Goal: Task Accomplishment & Management: Manage account settings

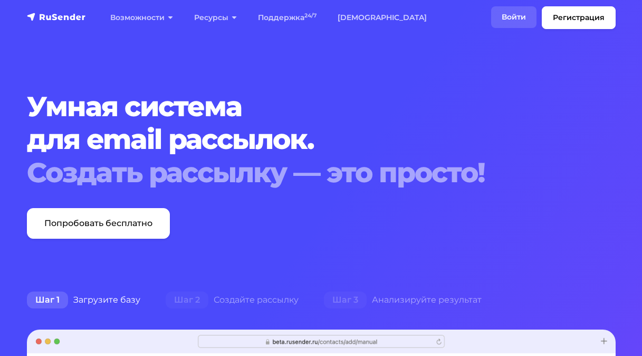
click at [513, 18] on link "Войти" at bounding box center [513, 17] width 45 height 22
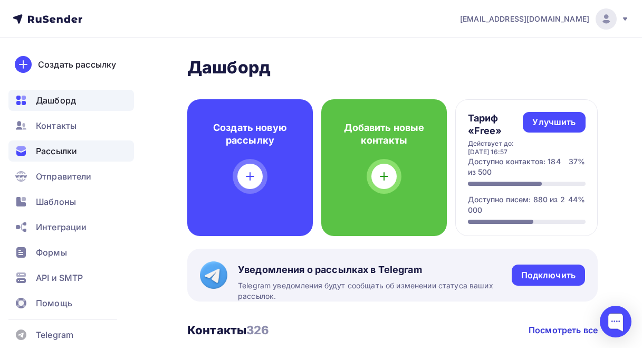
click at [59, 150] on span "Рассылки" at bounding box center [56, 151] width 41 height 13
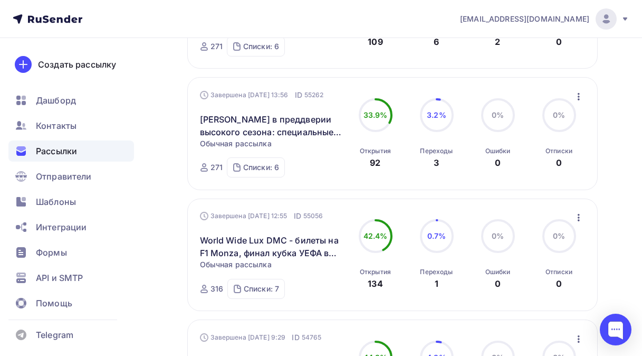
scroll to position [739, 0]
click at [579, 220] on icon "button" at bounding box center [579, 216] width 2 height 7
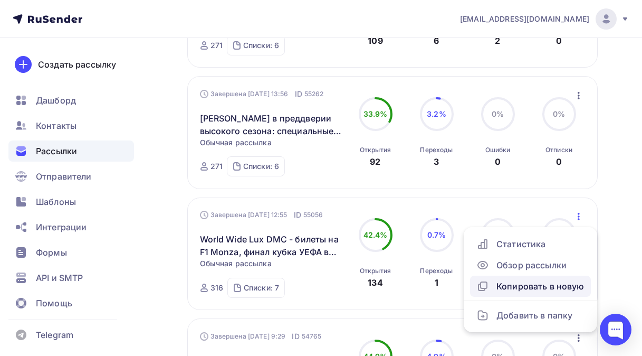
click at [531, 291] on div "Копировать в новую" at bounding box center [531, 286] width 108 height 13
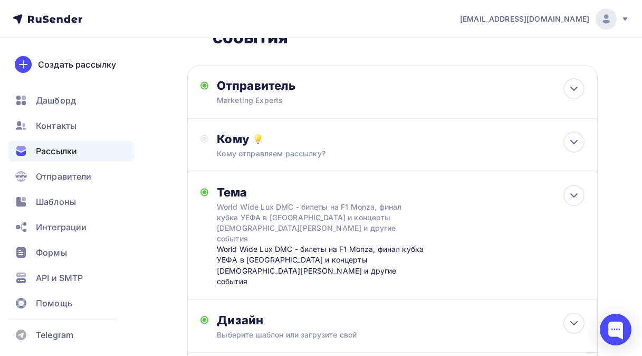
scroll to position [179, 0]
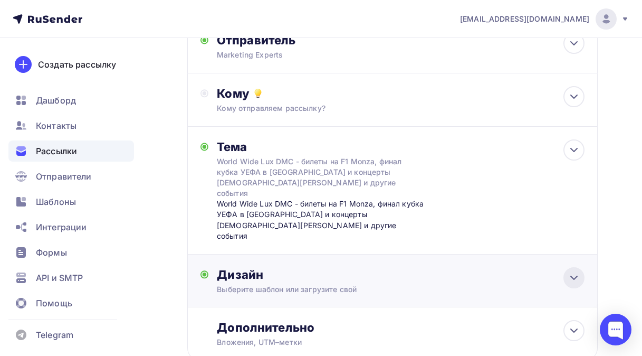
click at [570, 271] on icon at bounding box center [574, 277] width 13 height 13
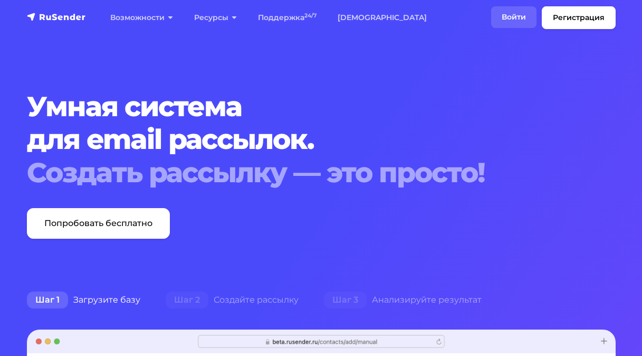
click at [512, 15] on link "Войти" at bounding box center [513, 17] width 45 height 22
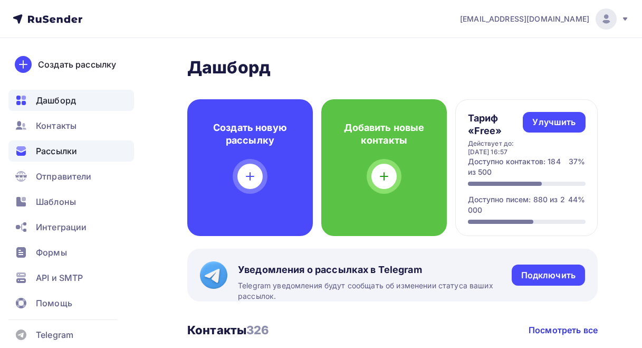
click at [53, 153] on span "Рассылки" at bounding box center [56, 151] width 41 height 13
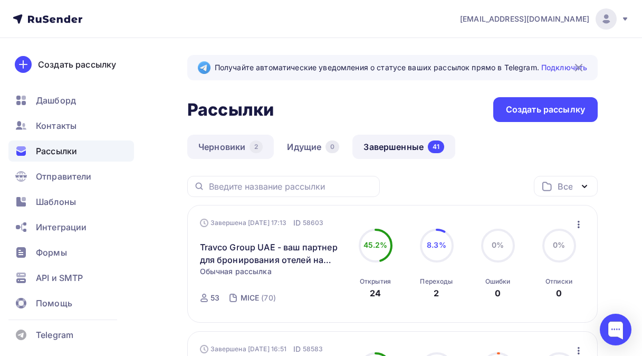
click at [224, 146] on link "Черновики 2" at bounding box center [230, 147] width 87 height 24
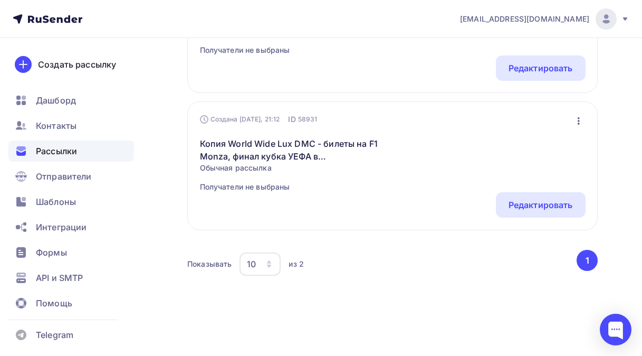
scroll to position [243, 0]
click at [577, 116] on icon "button" at bounding box center [579, 119] width 13 height 13
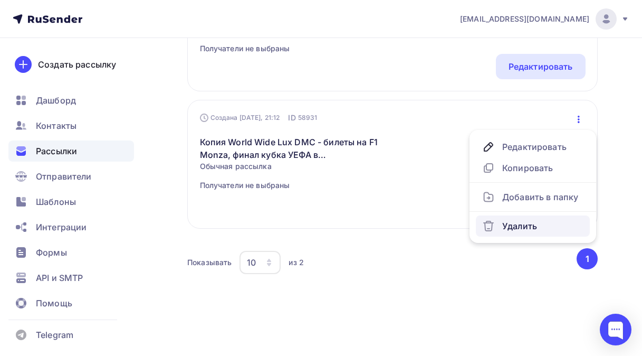
click at [521, 225] on div "Удалить" at bounding box center [532, 226] width 101 height 13
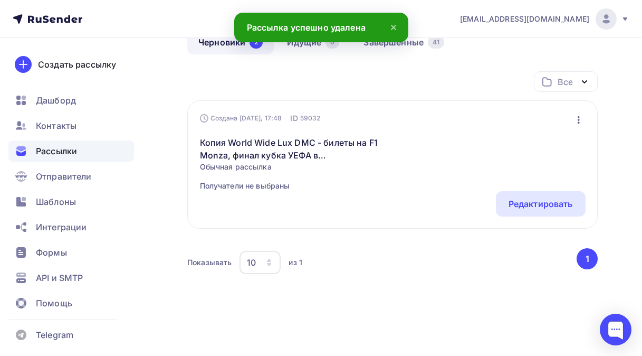
scroll to position [106, 0]
click at [578, 120] on icon "button" at bounding box center [579, 119] width 13 height 13
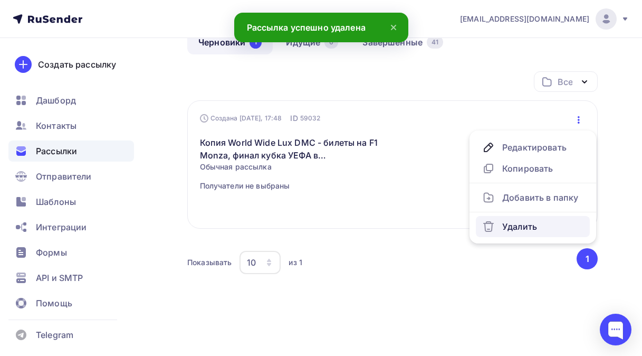
click at [525, 223] on div "Удалить" at bounding box center [532, 226] width 101 height 13
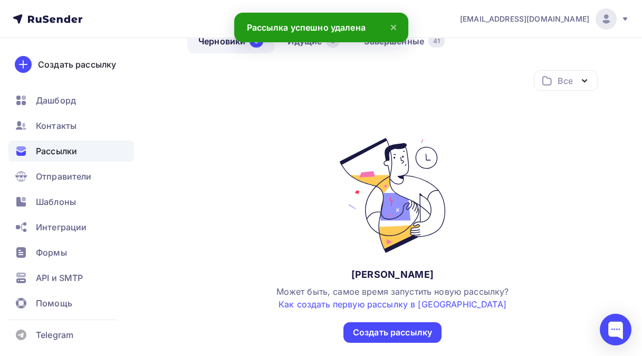
click at [47, 153] on span "Рассылки" at bounding box center [56, 151] width 41 height 13
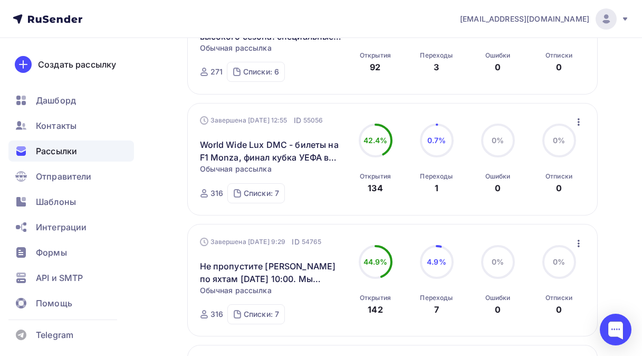
scroll to position [844, 0]
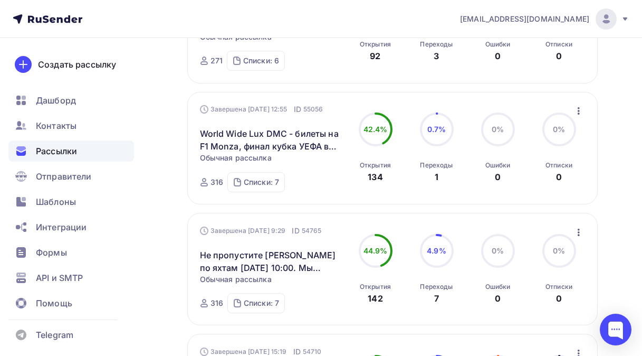
click at [578, 115] on icon "button" at bounding box center [579, 110] width 2 height 7
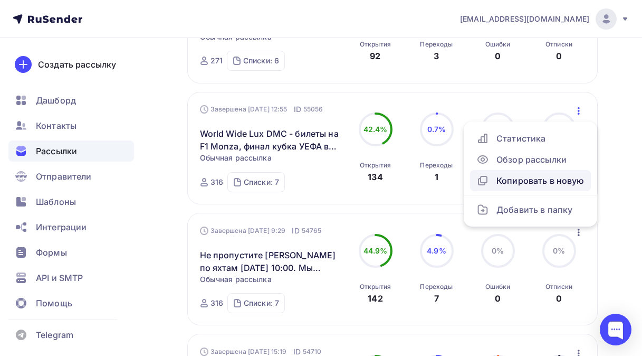
click at [522, 183] on div "Копировать в новую" at bounding box center [531, 180] width 108 height 13
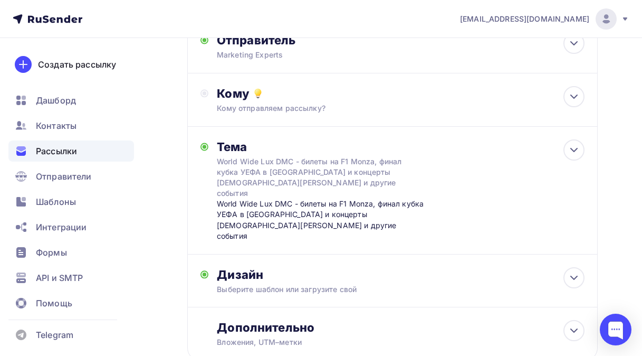
scroll to position [126, 0]
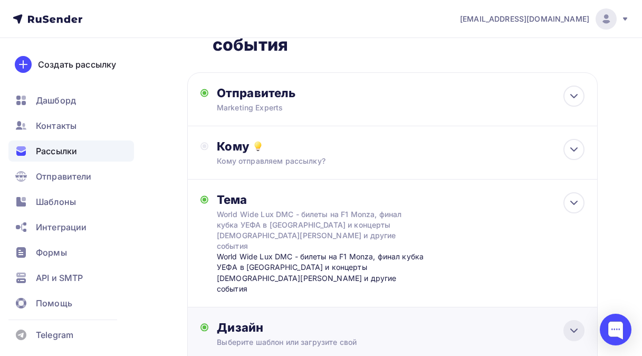
click at [572, 324] on icon at bounding box center [574, 330] width 13 height 13
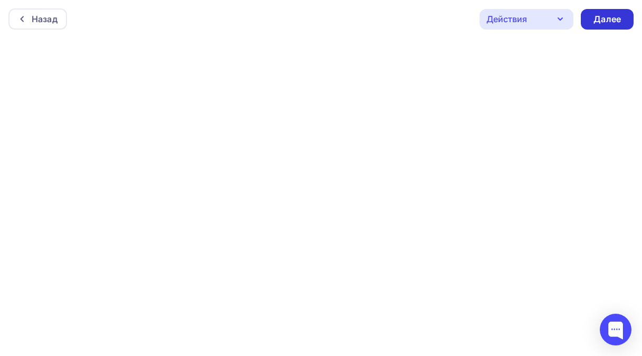
click at [603, 17] on div "Далее" at bounding box center [607, 19] width 27 height 12
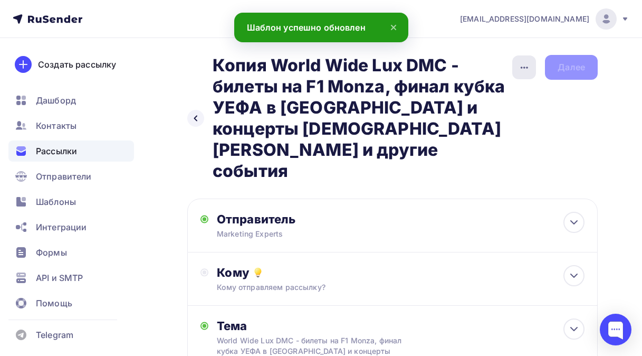
click at [525, 66] on icon "button" at bounding box center [524, 67] width 7 height 2
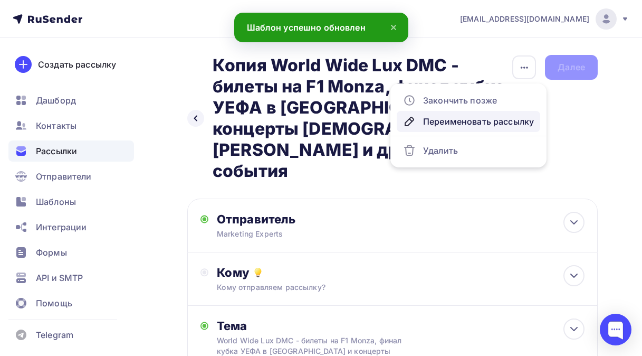
click at [452, 121] on div "Переименовать рассылку" at bounding box center [468, 121] width 131 height 13
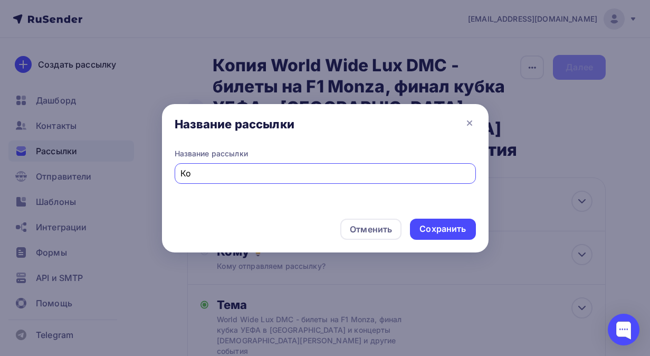
type input "[PERSON_NAME]"
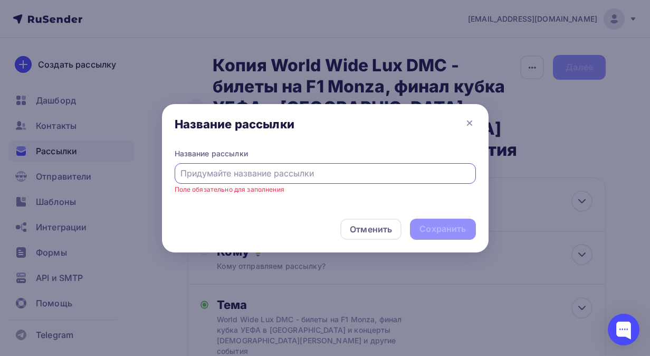
click at [180, 173] on div at bounding box center [325, 173] width 301 height 21
drag, startPoint x: 180, startPoint y: 173, endPoint x: 186, endPoint y: 174, distance: 5.5
click at [186, 174] on input "text" at bounding box center [324, 173] width 289 height 13
paste input "World Wide Lux DMC - повышенная комиссия на топовые отели [GEOGRAPHIC_DATA], эк…"
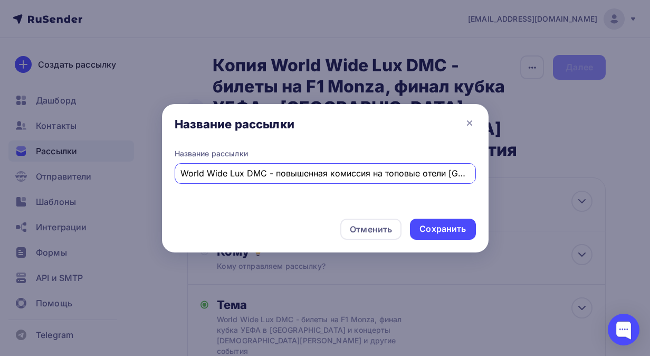
scroll to position [0, 255]
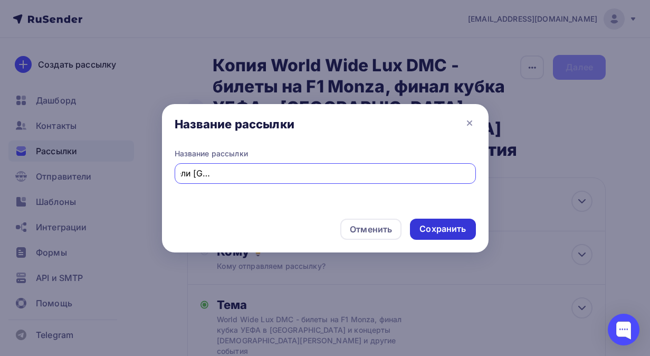
type input "World Wide Lux DMC - повышенная комиссия на топовые отели [GEOGRAPHIC_DATA], эк…"
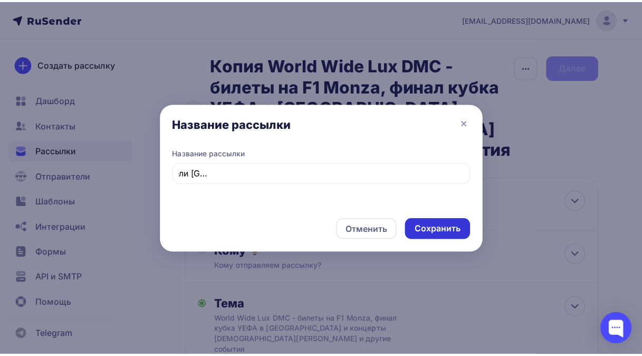
scroll to position [0, 0]
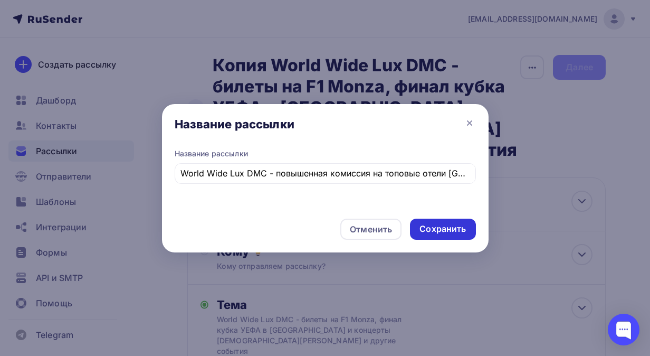
click at [445, 234] on div "Сохранить" at bounding box center [443, 229] width 46 height 12
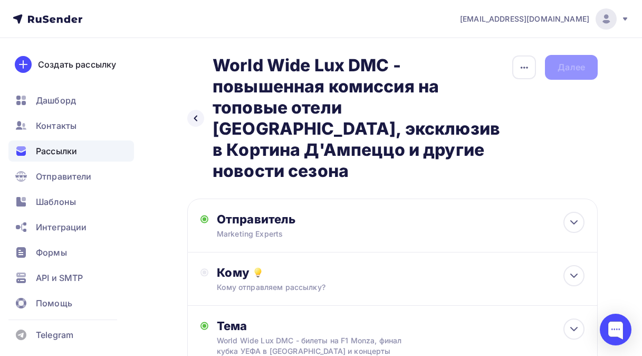
scroll to position [106, 0]
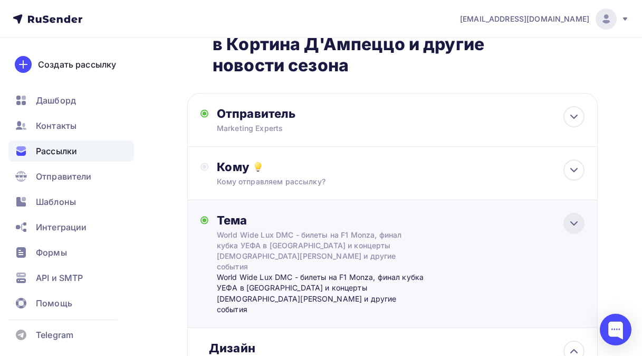
click at [574, 222] on icon at bounding box center [574, 223] width 6 height 3
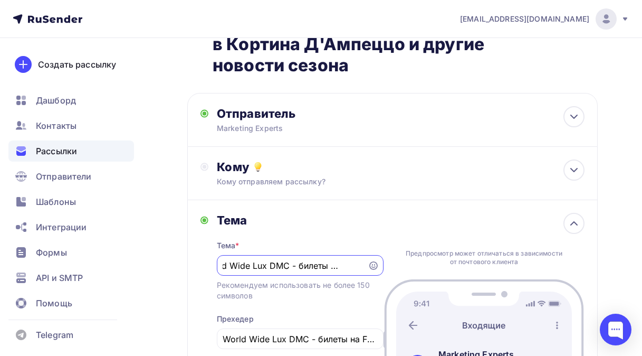
scroll to position [0, 0]
type input "W"
drag, startPoint x: 221, startPoint y: 243, endPoint x: 234, endPoint y: 245, distance: 13.4
click at [234, 259] on input "text" at bounding box center [292, 265] width 139 height 13
paste input "World Wide Lux DMC - повышенная комиссия на топовые отели [GEOGRAPHIC_DATA], эк…"
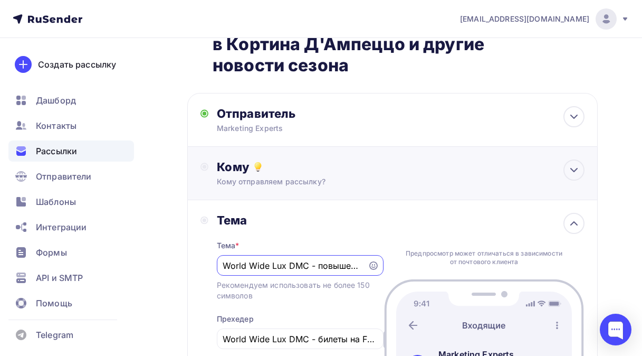
scroll to position [0, 406]
type input "World Wide Lux DMC - повышенная комиссия на топовые отели [GEOGRAPHIC_DATA], эк…"
drag, startPoint x: 357, startPoint y: 318, endPoint x: 218, endPoint y: 318, distance: 139.3
click at [218, 328] on div "World Wide Lux DMC - билеты на F1 Monza, финал кубка УЕФА в [GEOGRAPHIC_DATA] и…" at bounding box center [300, 338] width 167 height 21
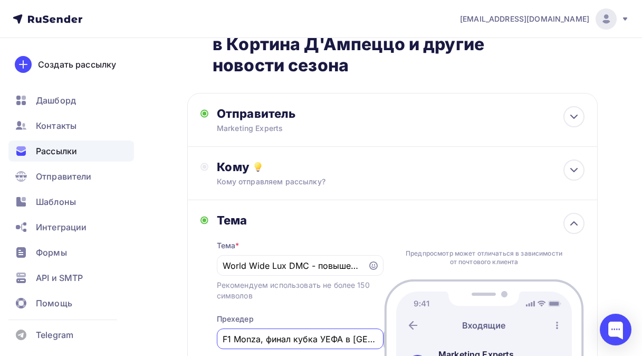
drag, startPoint x: 375, startPoint y: 320, endPoint x: 204, endPoint y: 321, distance: 170.5
click at [204, 321] on div "Тема Тема * World Wide Lux DMC - повышенная комиссия на топовые отели [GEOGRAPH…" at bounding box center [292, 300] width 183 height 174
drag, startPoint x: 366, startPoint y: 320, endPoint x: 213, endPoint y: 308, distance: 154.1
click at [213, 308] on div "Тема Тема * World Wide Lux DMC - повышенная комиссия на топовые отели [GEOGRAPH…" at bounding box center [292, 300] width 183 height 174
type input "обытия"
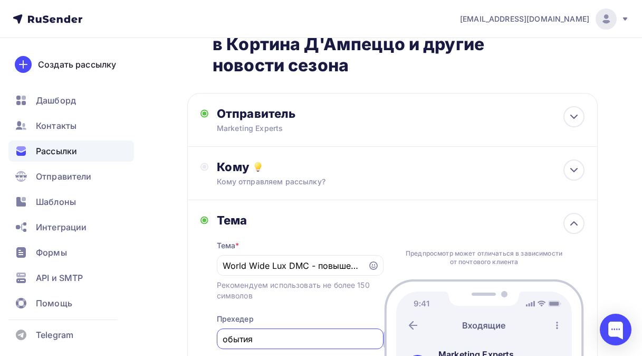
drag, startPoint x: 263, startPoint y: 318, endPoint x: 213, endPoint y: 322, distance: 50.3
click at [213, 322] on div "Тема Тема * World Wide Lux DMC - повышенная комиссия на топовые отели [GEOGRAPH…" at bounding box center [292, 300] width 183 height 174
paste input "World Wide Lux DMC - повышенная комиссия на топовые отели [GEOGRAPHIC_DATA], эк…"
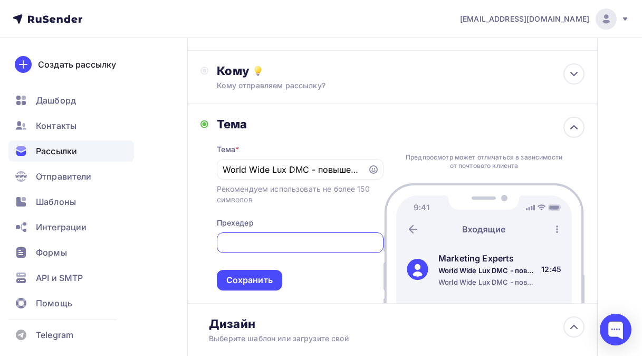
scroll to position [211, 0]
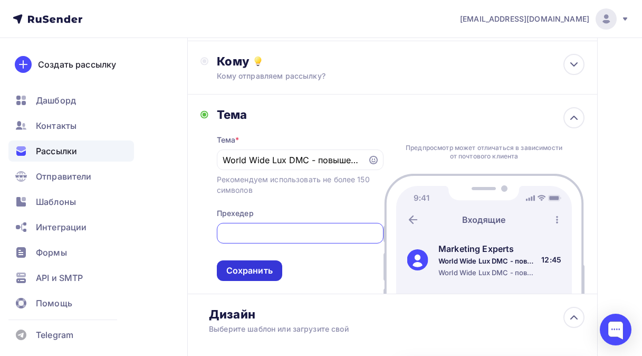
type input "World Wide Lux DMC - повышенная комиссия на топовые отели [GEOGRAPHIC_DATA], эк…"
click at [256, 264] on div "Сохранить" at bounding box center [249, 270] width 46 height 12
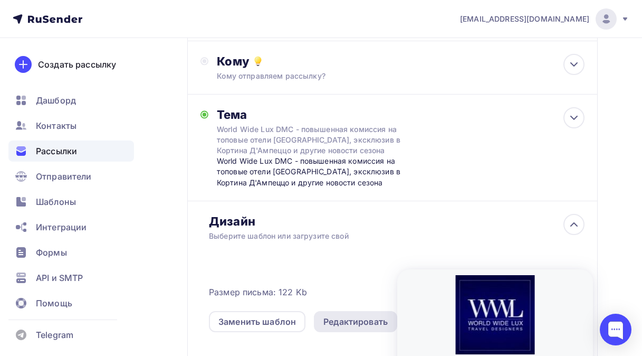
click at [346, 315] on div "Редактировать" at bounding box center [356, 321] width 64 height 13
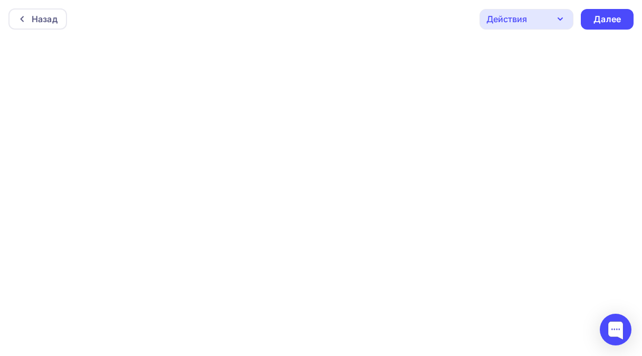
click at [559, 17] on icon "button" at bounding box center [560, 19] width 13 height 13
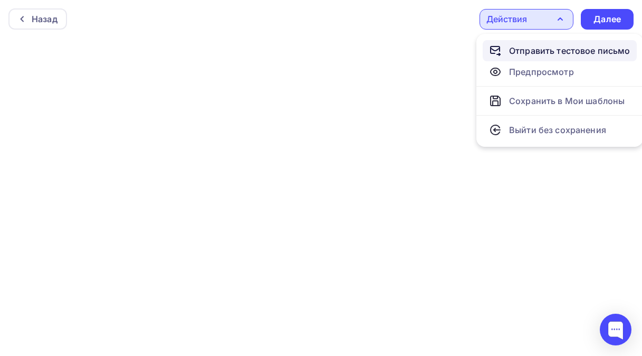
click at [525, 52] on div "Отправить тестовое письмо" at bounding box center [569, 50] width 121 height 13
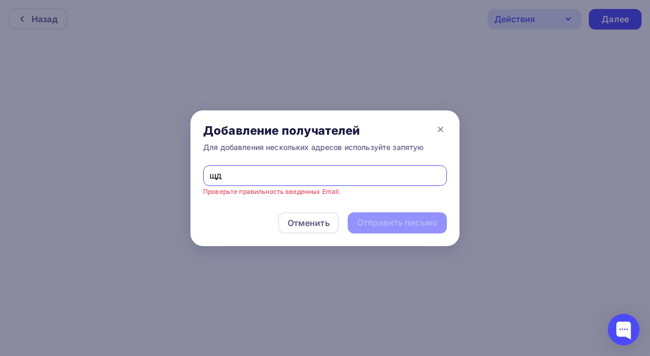
type input "щ"
type input "[EMAIL_ADDRESS][DOMAIN_NAME]"
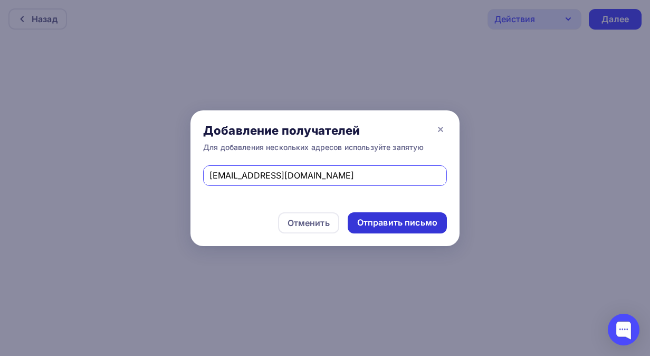
click at [377, 223] on div "Отправить письмо" at bounding box center [397, 222] width 80 height 12
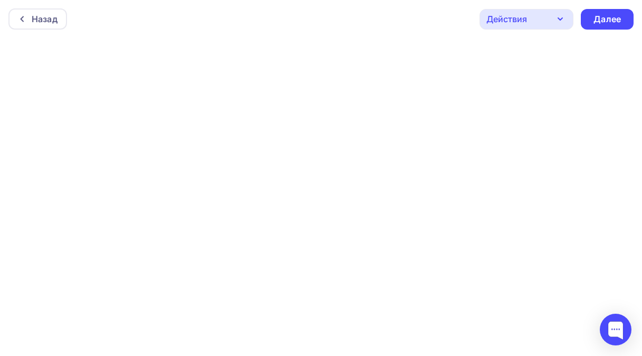
click at [559, 17] on icon "button" at bounding box center [560, 19] width 13 height 13
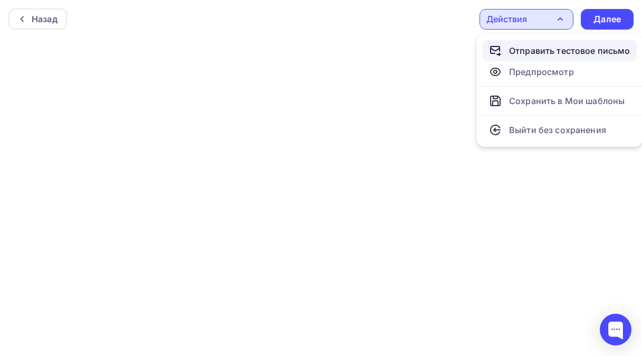
click at [524, 47] on div "Отправить тестовое письмо" at bounding box center [569, 50] width 121 height 13
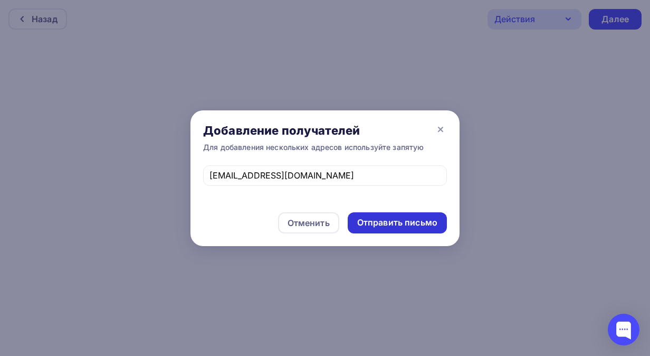
click at [385, 221] on div "Отправить письмо" at bounding box center [397, 222] width 80 height 12
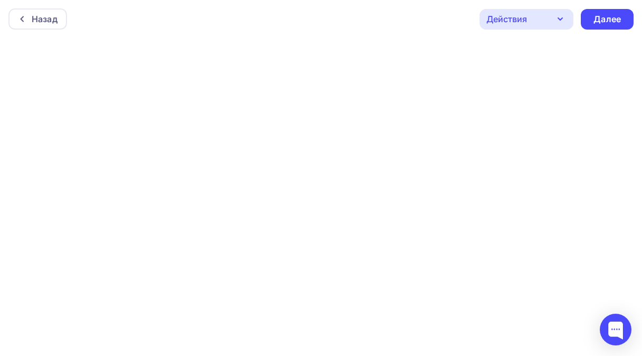
click at [564, 19] on icon "button" at bounding box center [560, 19] width 13 height 13
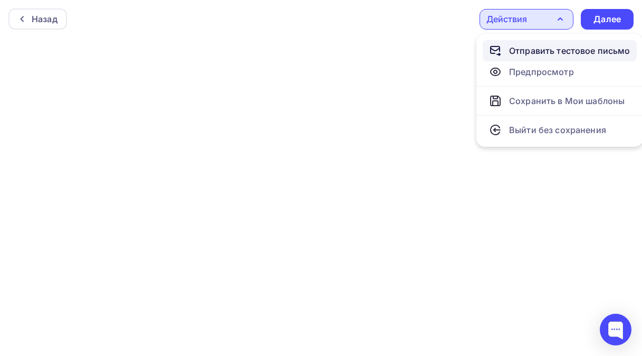
click at [525, 50] on div "Отправить тестовое письмо" at bounding box center [569, 50] width 121 height 13
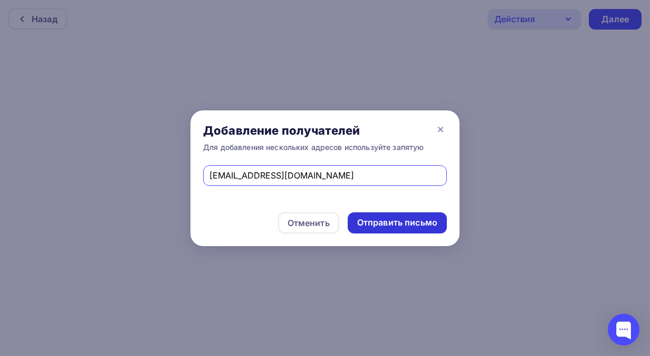
click at [410, 225] on div "Отправить письмо" at bounding box center [397, 222] width 80 height 12
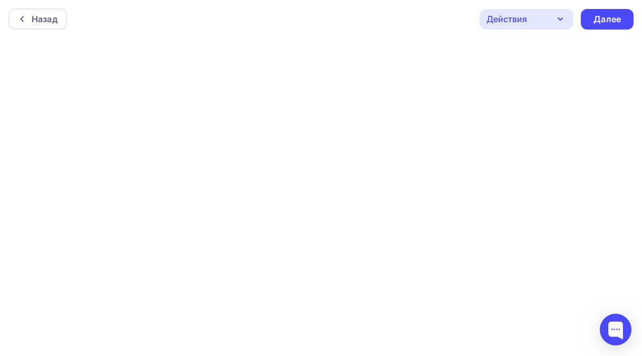
click at [560, 19] on icon "button" at bounding box center [560, 19] width 4 height 2
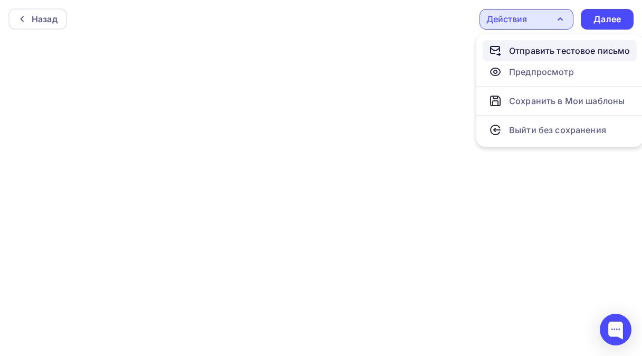
click at [529, 50] on div "Отправить тестовое письмо" at bounding box center [569, 50] width 121 height 13
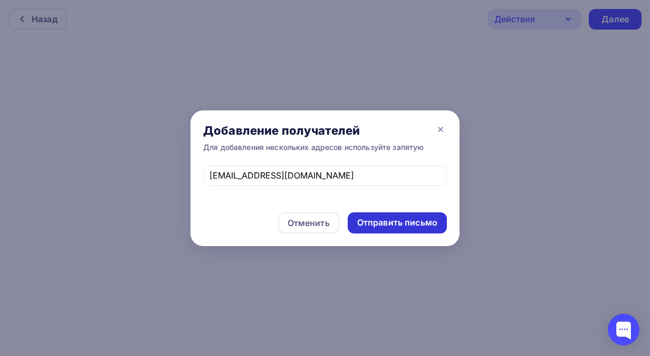
click at [392, 221] on div "Отправить письмо" at bounding box center [397, 222] width 80 height 12
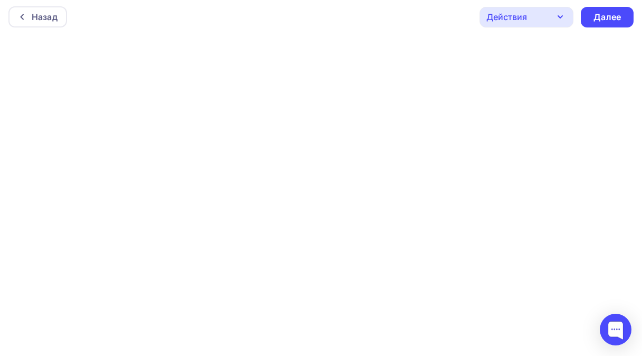
scroll to position [3, 0]
click at [562, 14] on icon "button" at bounding box center [560, 16] width 13 height 13
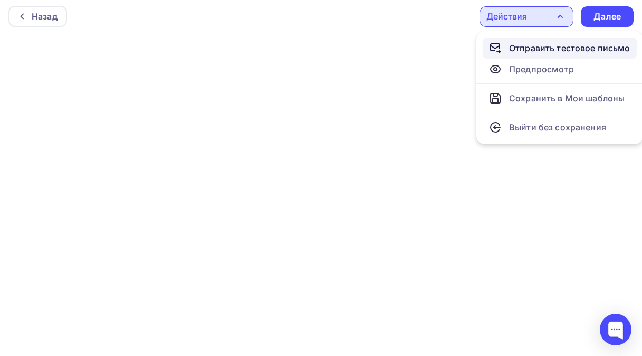
click at [532, 49] on div "Отправить тестовое письмо" at bounding box center [569, 48] width 121 height 13
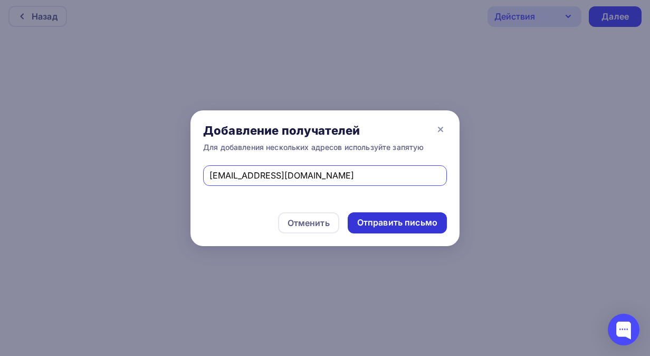
click at [395, 224] on div "Отправить письмо" at bounding box center [397, 222] width 80 height 12
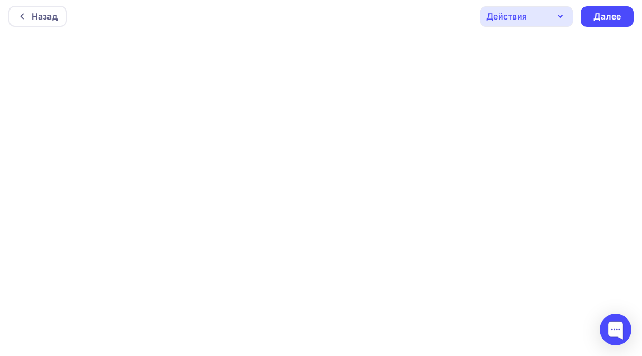
click at [562, 12] on icon "button" at bounding box center [560, 16] width 13 height 13
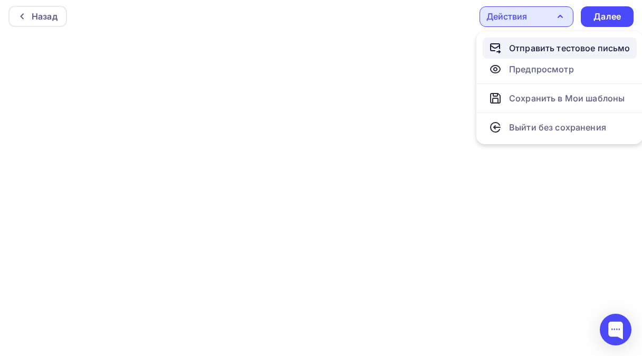
click at [525, 43] on div "Отправить тестовое письмо" at bounding box center [569, 48] width 121 height 13
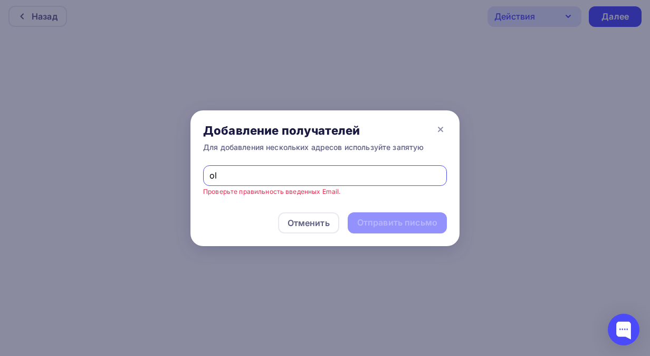
type input "o"
type input "[EMAIL_ADDRESS][DOMAIN_NAME]"
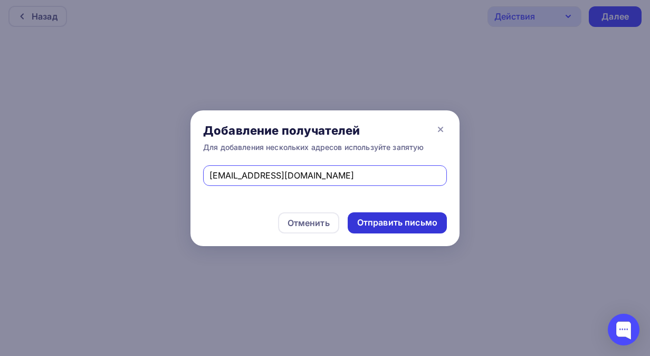
click at [373, 225] on div "Отправить письмо" at bounding box center [397, 222] width 80 height 12
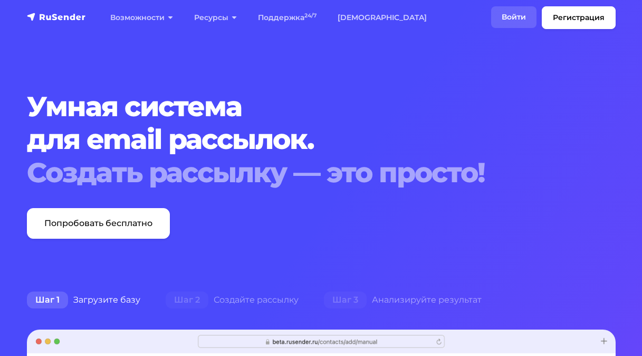
click at [508, 18] on link "Войти" at bounding box center [513, 17] width 45 height 22
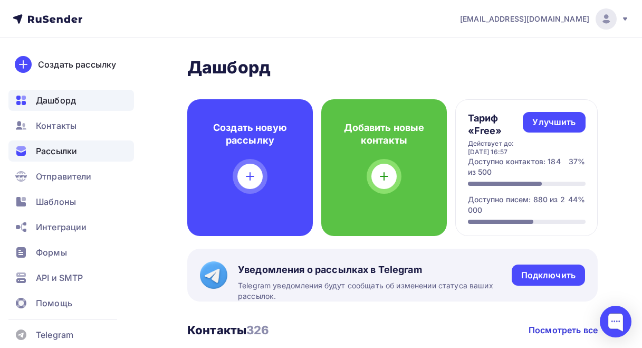
click at [58, 149] on span "Рассылки" at bounding box center [56, 151] width 41 height 13
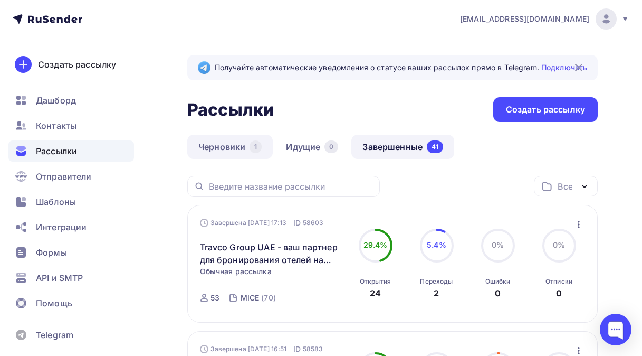
click at [237, 146] on link "Черновики 1" at bounding box center [229, 147] width 85 height 24
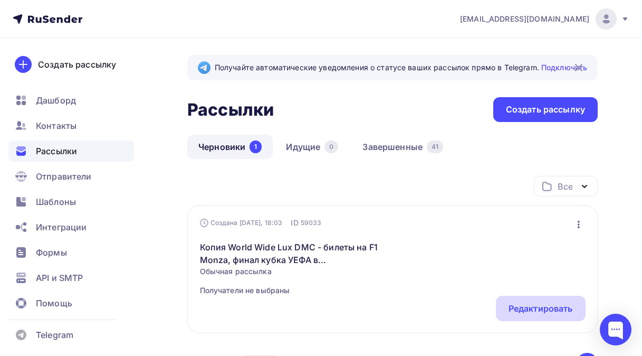
click at [524, 302] on div "Редактировать" at bounding box center [541, 308] width 64 height 13
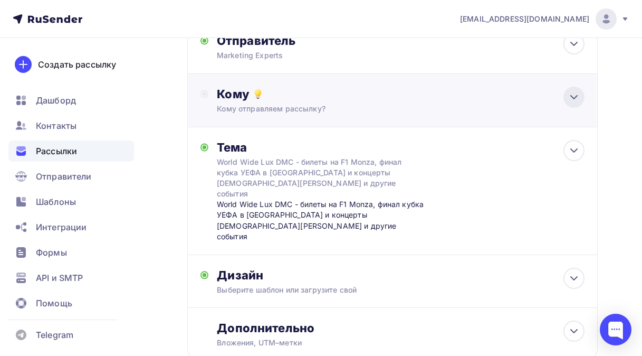
scroll to position [179, 0]
click at [574, 276] on icon at bounding box center [574, 277] width 6 height 3
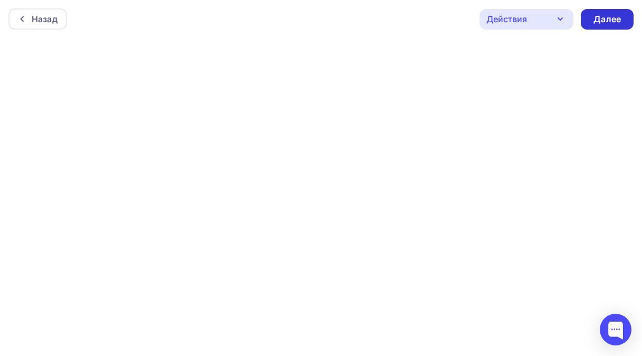
click at [607, 21] on div "Далее" at bounding box center [607, 19] width 27 height 12
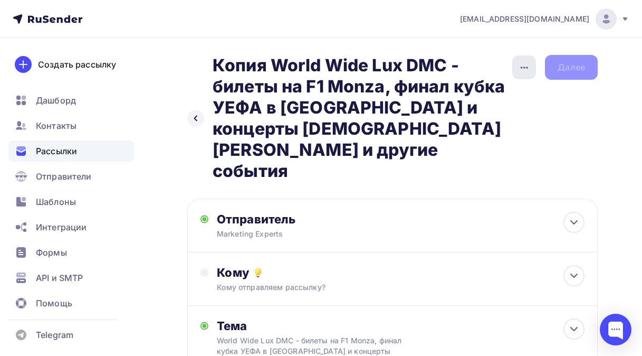
click at [521, 69] on icon "button" at bounding box center [524, 67] width 13 height 13
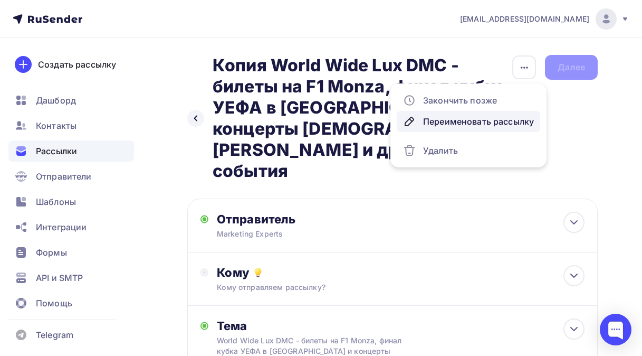
click at [469, 122] on div "Переименовать рассылку" at bounding box center [468, 121] width 131 height 13
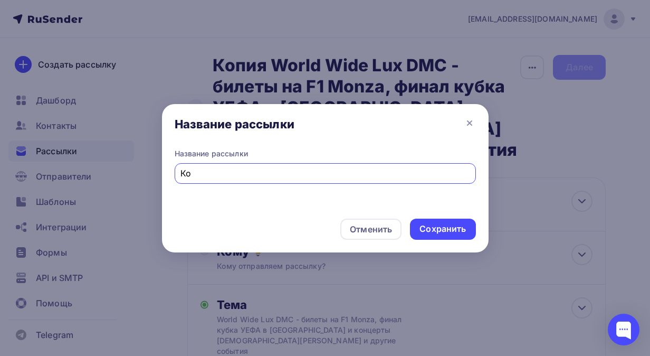
type input "[PERSON_NAME]"
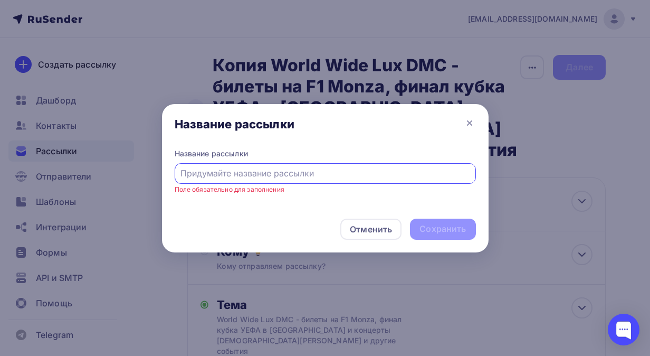
click at [183, 173] on input "text" at bounding box center [324, 173] width 289 height 13
paste input "World Wide Lux DMC - повышенная комиссия на топовые отели [GEOGRAPHIC_DATA], эк…"
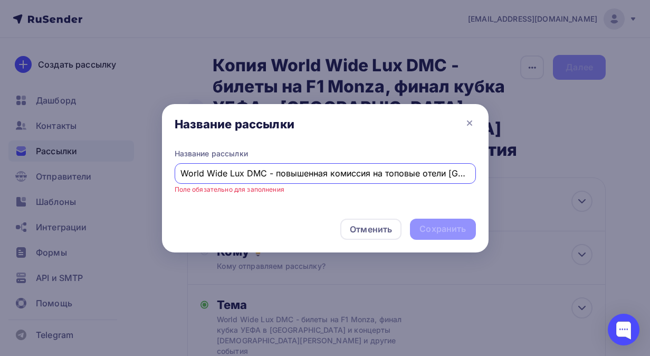
scroll to position [0, 255]
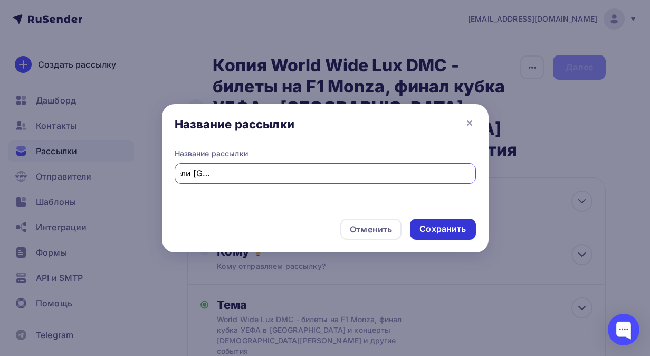
type input "World Wide Lux DMC - повышенная комиссия на топовые отели [GEOGRAPHIC_DATA], эк…"
click at [461, 227] on div "Сохранить" at bounding box center [443, 229] width 46 height 12
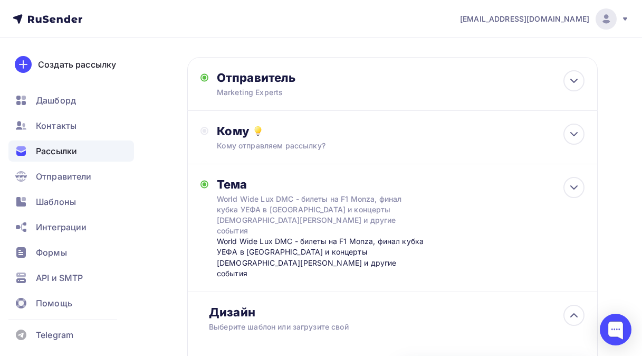
scroll to position [158, 0]
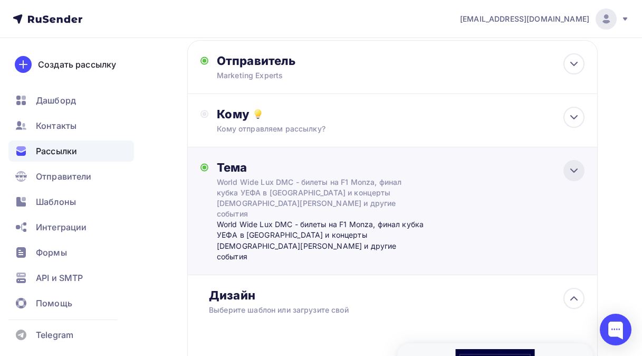
click at [573, 164] on icon at bounding box center [574, 170] width 13 height 13
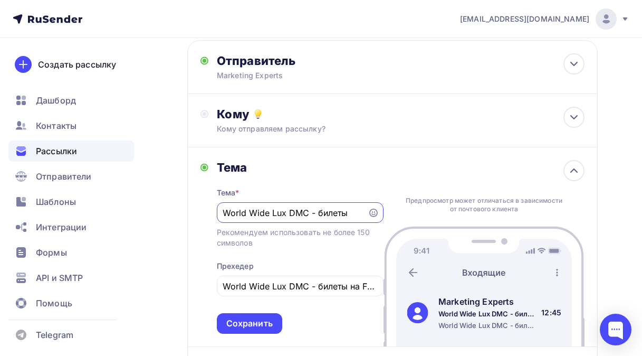
scroll to position [0, 0]
type input "W"
paste input "World Wide Lux DMC - повышенная комиссия на топовые отели [GEOGRAPHIC_DATA], эк…"
type input "World Wide Lux DMC - повышенная комиссия на топовые отели [GEOGRAPHIC_DATA], эк…"
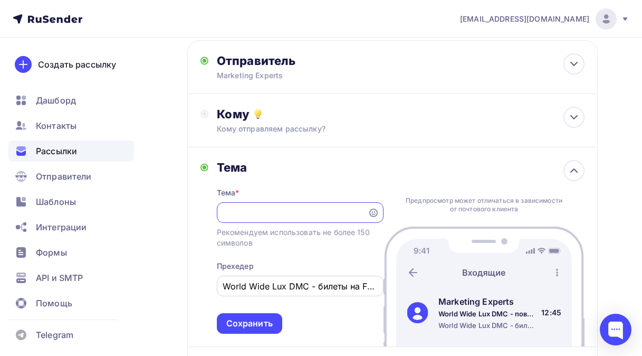
scroll to position [0, 0]
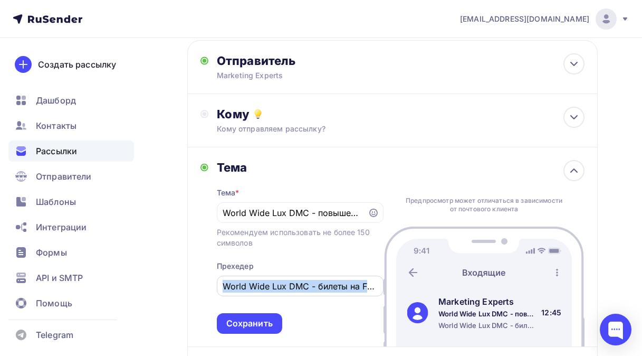
drag, startPoint x: 379, startPoint y: 270, endPoint x: 231, endPoint y: 266, distance: 148.3
click at [231, 275] on div "World Wide Lux DMC - билеты на F1 Monza, финал кубка УЕФА в [GEOGRAPHIC_DATA] и…" at bounding box center [300, 285] width 167 height 21
drag, startPoint x: 223, startPoint y: 265, endPoint x: 320, endPoint y: 265, distance: 97.6
click at [320, 275] on div "World Wide Lux DMC - билеты на F1 Monza, финал кубка УЕФА в [GEOGRAPHIC_DATA] и…" at bounding box center [300, 285] width 167 height 21
drag, startPoint x: 359, startPoint y: 265, endPoint x: 186, endPoint y: 270, distance: 172.6
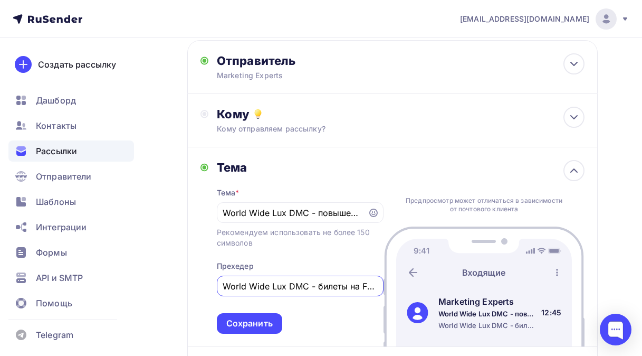
click at [186, 270] on div "Назад World Wide Lux DMC - повышенная комиссия на топовые отели [GEOGRAPHIC_DAT…" at bounding box center [321, 291] width 642 height 822
drag, startPoint x: 374, startPoint y: 267, endPoint x: 225, endPoint y: 271, distance: 148.4
click at [225, 280] on input "F1 Monza, финал кубка УЕФА в [GEOGRAPHIC_DATA] и концерты [DEMOGRAPHIC_DATA][PE…" at bounding box center [300, 286] width 155 height 13
drag, startPoint x: 373, startPoint y: 270, endPoint x: 212, endPoint y: 273, distance: 161.0
click at [212, 273] on div "Тема Тема * World Wide Lux DMC - повышенная комиссия на топовые отели [GEOGRAPH…" at bounding box center [292, 247] width 183 height 174
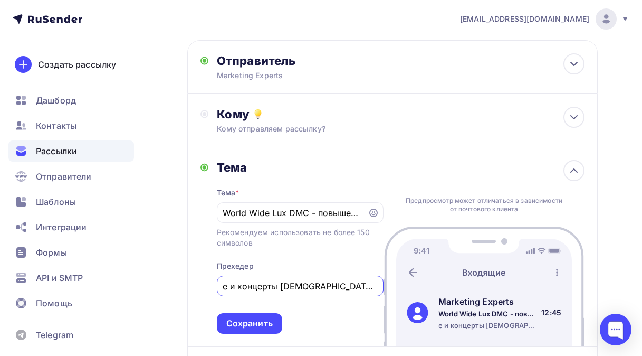
type input "обытия"
drag, startPoint x: 258, startPoint y: 267, endPoint x: 202, endPoint y: 267, distance: 56.5
click at [202, 267] on div "Тема Тема * World Wide Lux DMC - повышенная комиссия на топовые отели [GEOGRAPH…" at bounding box center [292, 247] width 183 height 174
click at [226, 280] on input "text" at bounding box center [300, 286] width 155 height 13
paste input "World Wide Lux DMC - повышенная комиссия на топовые отели [GEOGRAPHIC_DATA], эк…"
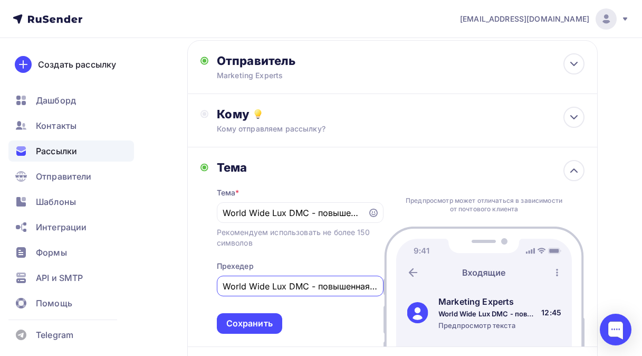
scroll to position [0, 391]
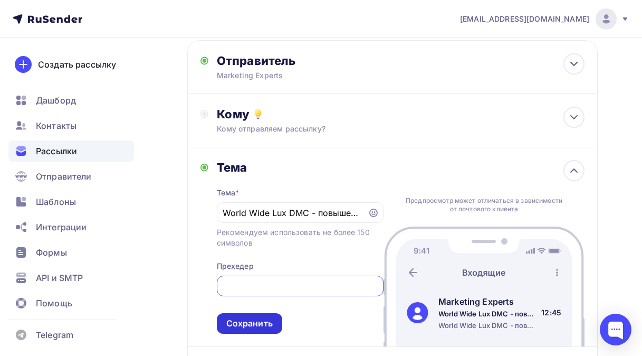
type input "World Wide Lux DMC - повышенная комиссия на топовые отели [GEOGRAPHIC_DATA], эк…"
click at [250, 317] on div "Сохранить" at bounding box center [249, 323] width 46 height 12
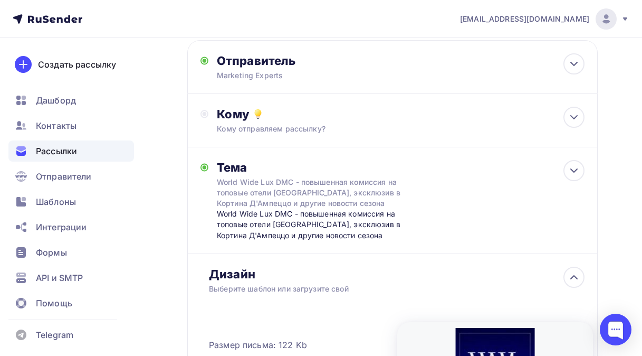
scroll to position [211, 0]
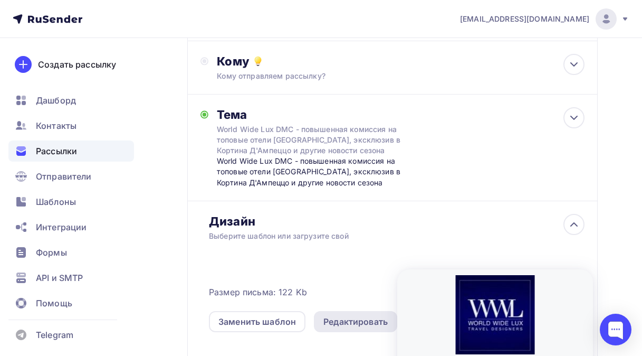
click at [355, 315] on div "Редактировать" at bounding box center [356, 321] width 64 height 13
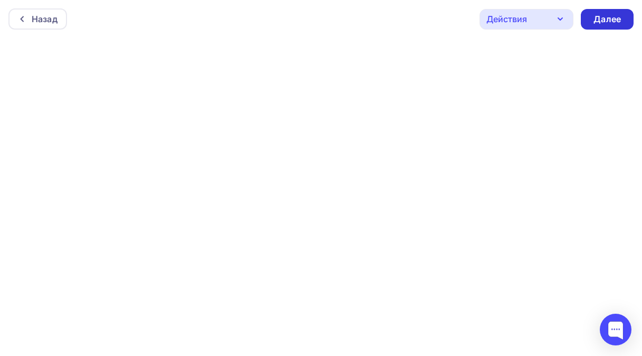
click at [611, 16] on div "Далее" at bounding box center [607, 19] width 27 height 12
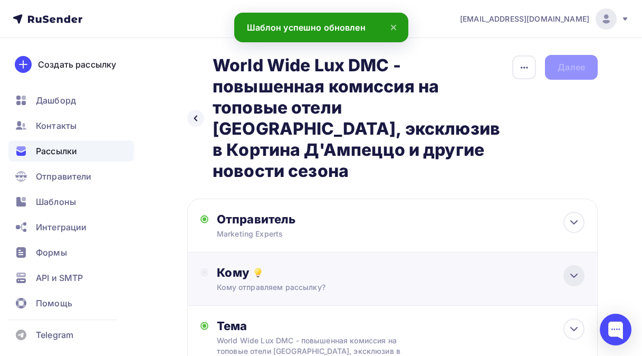
click at [574, 269] on icon at bounding box center [574, 275] width 13 height 13
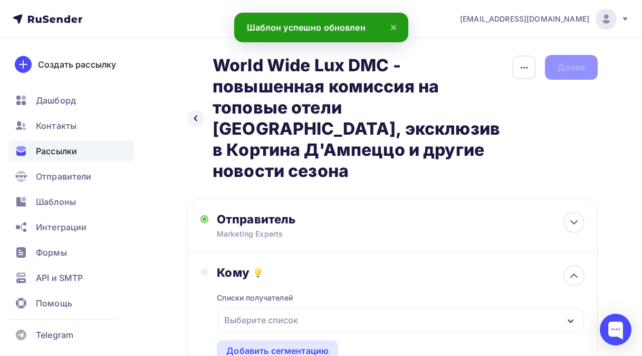
click at [568, 313] on div "button" at bounding box center [571, 319] width 8 height 13
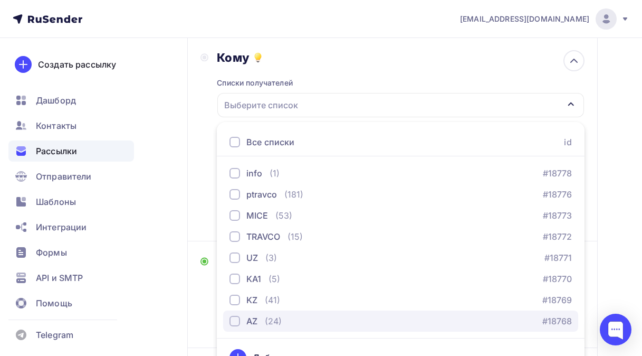
click at [234, 316] on div "button" at bounding box center [235, 321] width 11 height 11
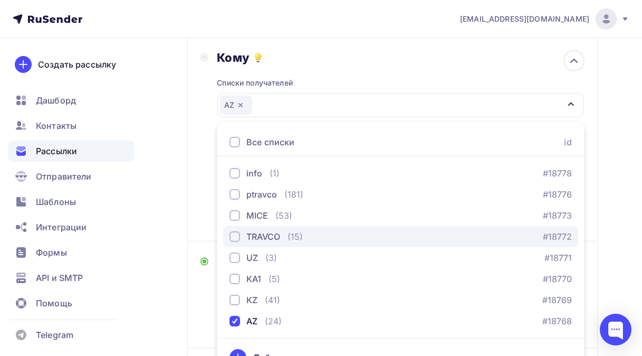
click at [234, 231] on div "button" at bounding box center [235, 236] width 11 height 11
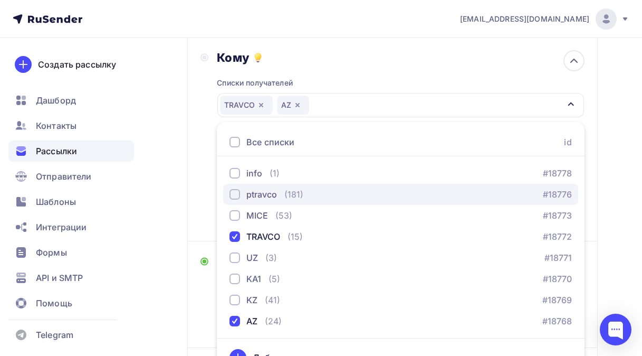
click at [231, 189] on div "button" at bounding box center [235, 194] width 11 height 11
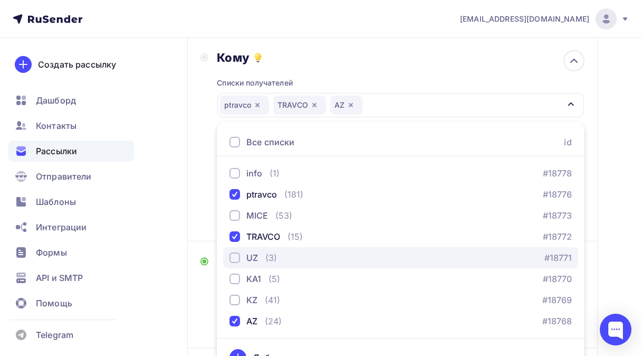
click at [234, 252] on div "button" at bounding box center [235, 257] width 11 height 11
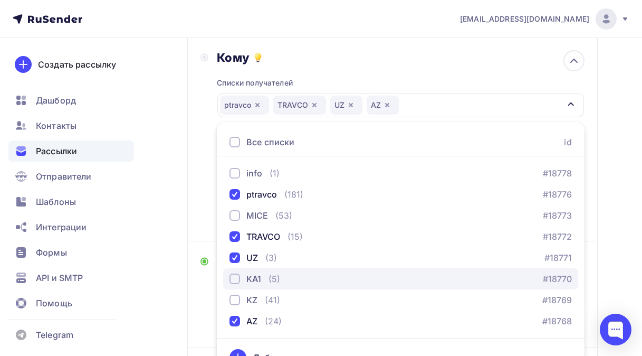
click at [236, 273] on div "button" at bounding box center [235, 278] width 11 height 11
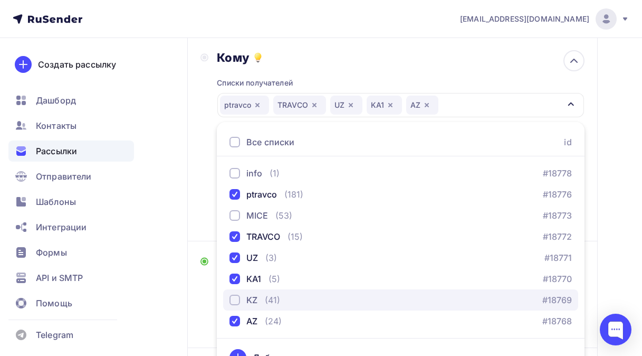
click at [234, 294] on div "button" at bounding box center [235, 299] width 11 height 11
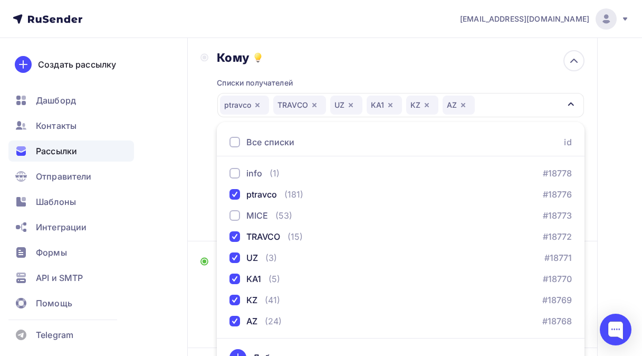
click at [167, 287] on div "Назад World Wide Lux DMC - повышенная комиссия на топовые отели [GEOGRAPHIC_DAT…" at bounding box center [321, 262] width 642 height 879
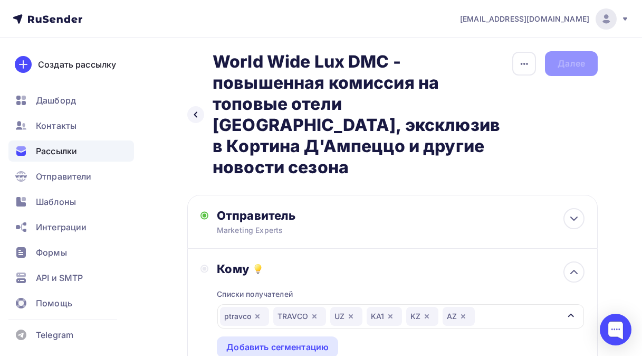
scroll to position [109, 0]
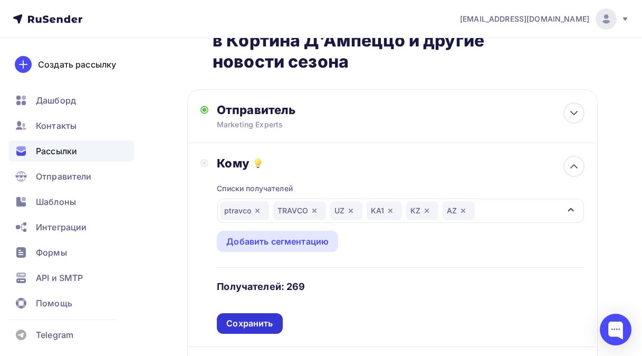
click at [261, 317] on div "Сохранить" at bounding box center [249, 323] width 46 height 12
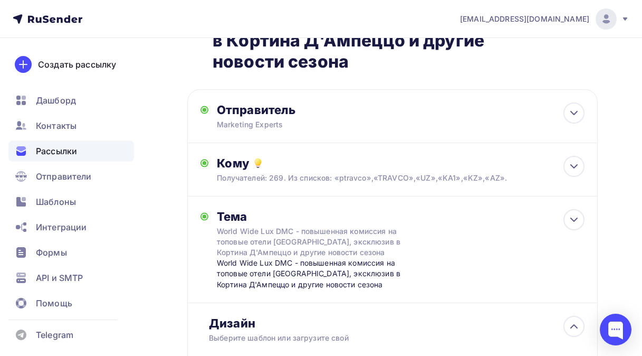
scroll to position [4, 0]
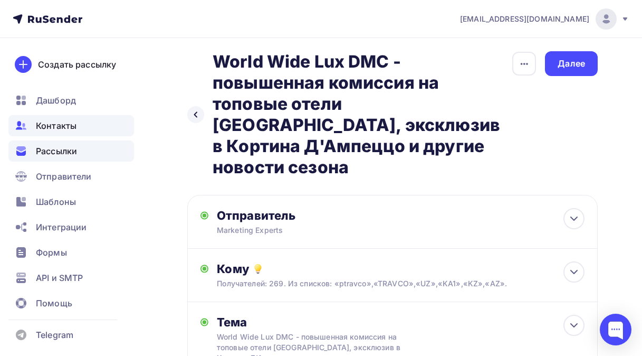
click at [81, 126] on div "Контакты" at bounding box center [71, 125] width 126 height 21
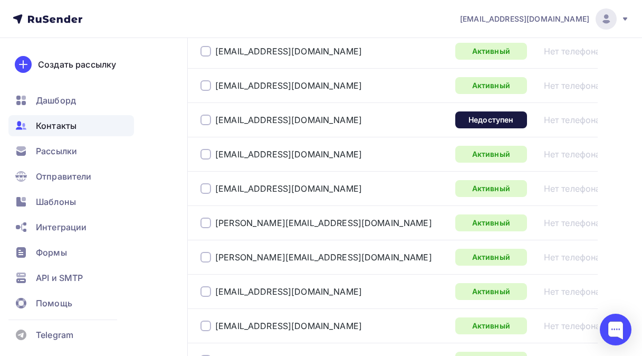
scroll to position [1214, 0]
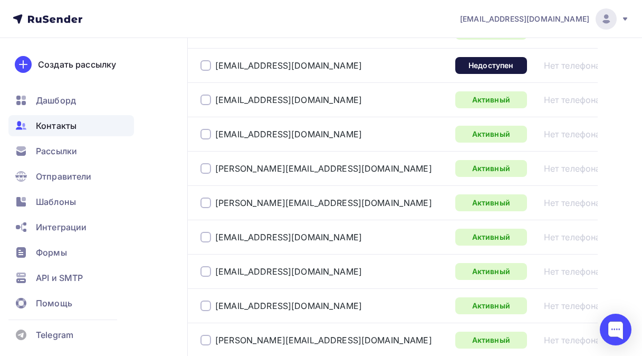
click at [205, 68] on div at bounding box center [206, 65] width 11 height 11
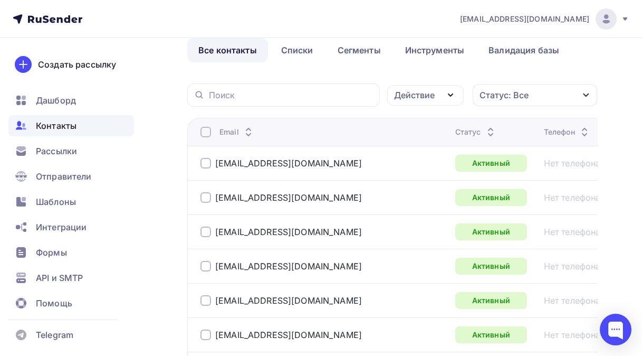
scroll to position [0, 0]
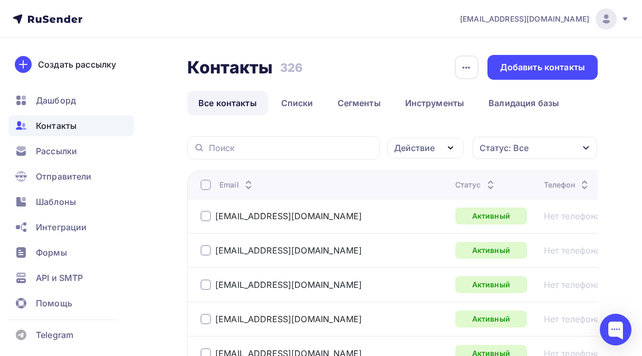
click at [451, 147] on icon "button" at bounding box center [450, 147] width 13 height 13
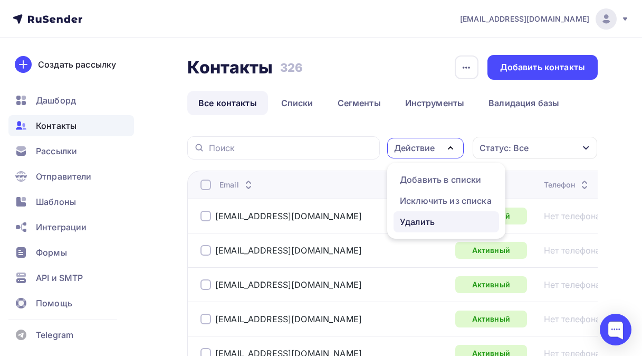
click at [413, 220] on div "Удалить" at bounding box center [417, 221] width 35 height 13
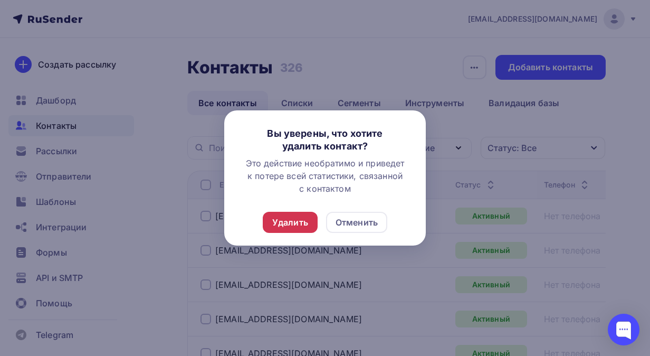
click at [295, 225] on div "Удалить" at bounding box center [290, 222] width 36 height 13
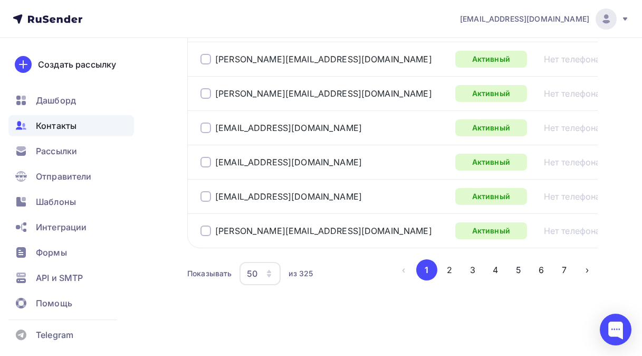
scroll to position [1675, 0]
click at [450, 267] on button "2" at bounding box center [449, 269] width 21 height 21
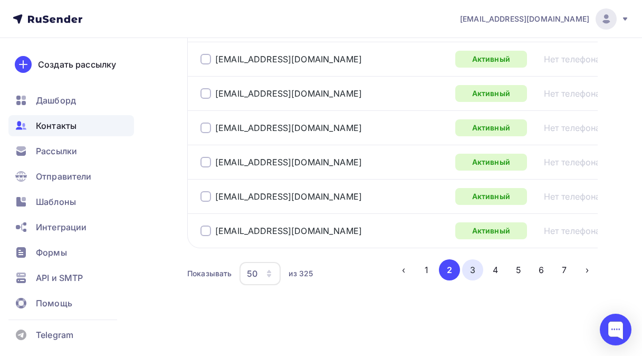
click at [474, 268] on button "3" at bounding box center [472, 269] width 21 height 21
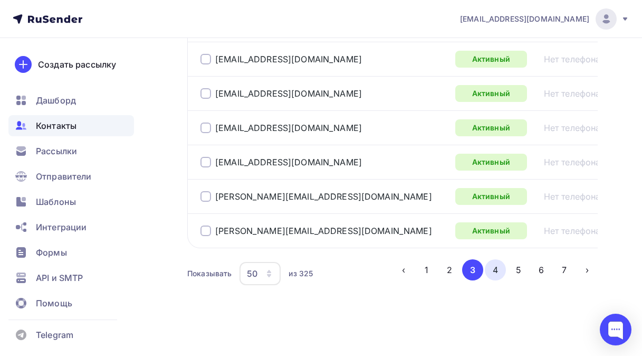
click at [496, 267] on button "4" at bounding box center [495, 269] width 21 height 21
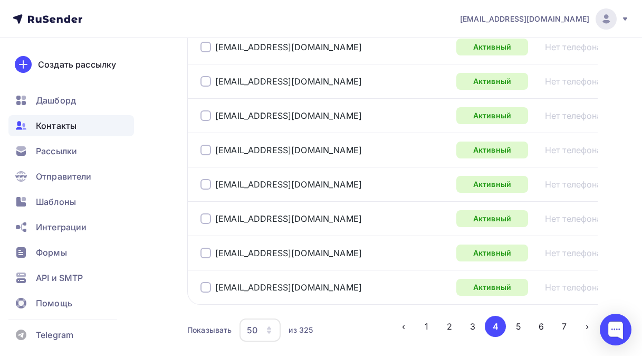
scroll to position [1614, 0]
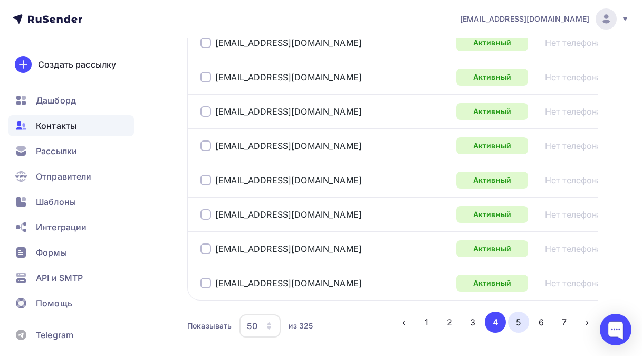
click at [518, 327] on button "5" at bounding box center [518, 321] width 21 height 21
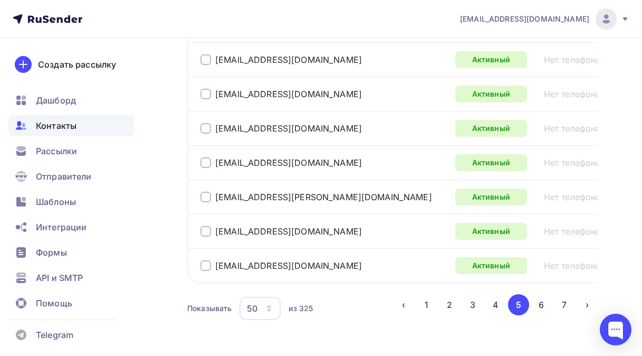
scroll to position [1675, 0]
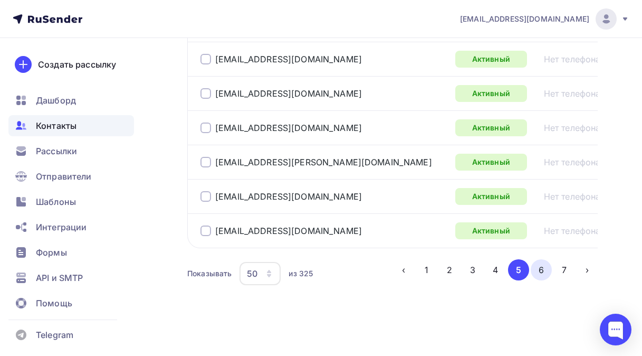
click at [544, 272] on button "6" at bounding box center [541, 269] width 21 height 21
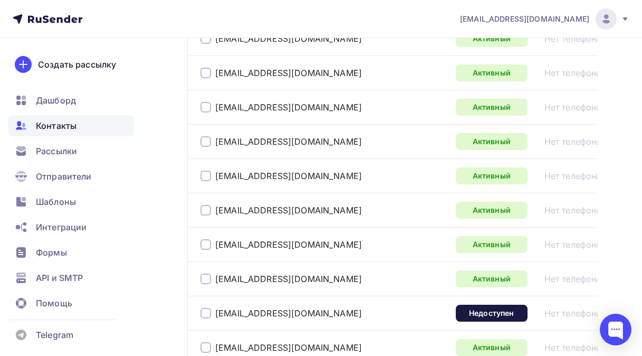
scroll to position [821, 0]
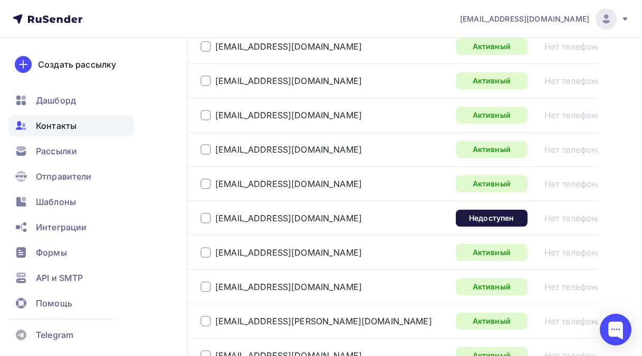
click at [208, 218] on div at bounding box center [206, 218] width 11 height 11
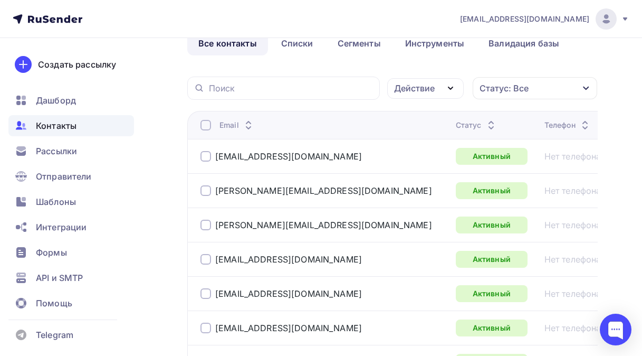
scroll to position [0, 0]
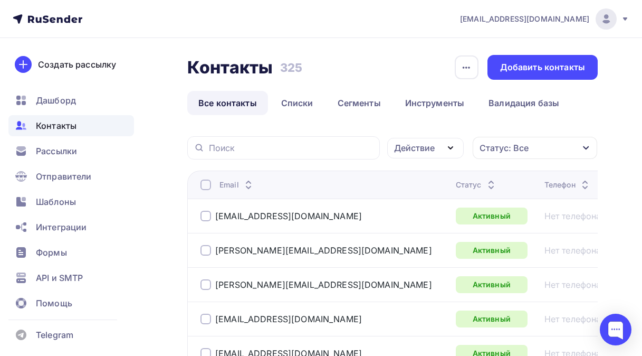
click at [448, 144] on icon "button" at bounding box center [450, 147] width 13 height 13
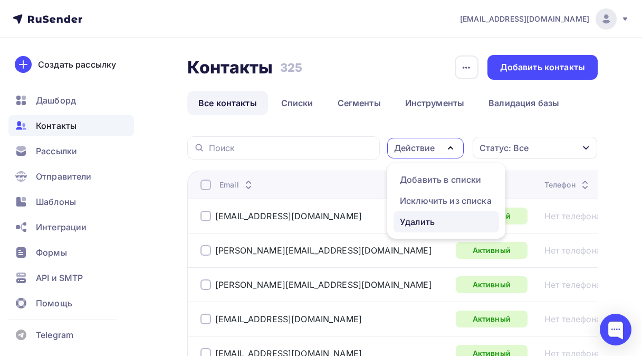
click at [411, 224] on div "Удалить" at bounding box center [417, 221] width 35 height 13
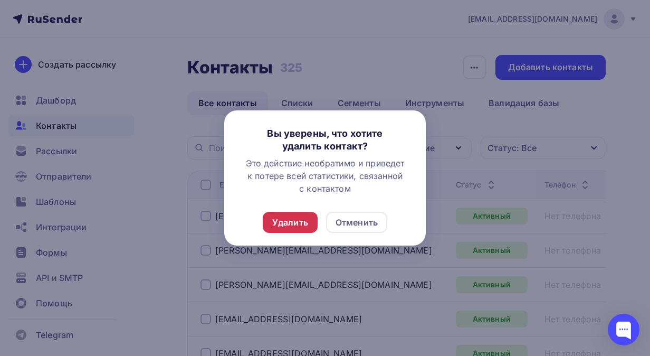
click at [296, 223] on div "Удалить" at bounding box center [290, 222] width 36 height 13
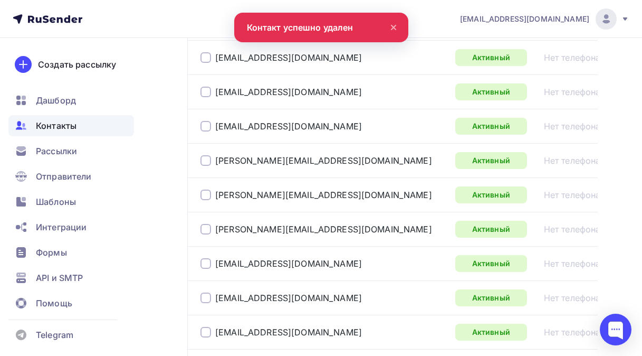
scroll to position [1675, 0]
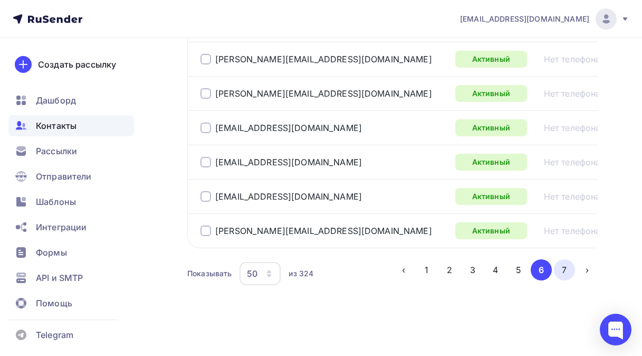
click at [561, 267] on button "7" at bounding box center [564, 269] width 21 height 21
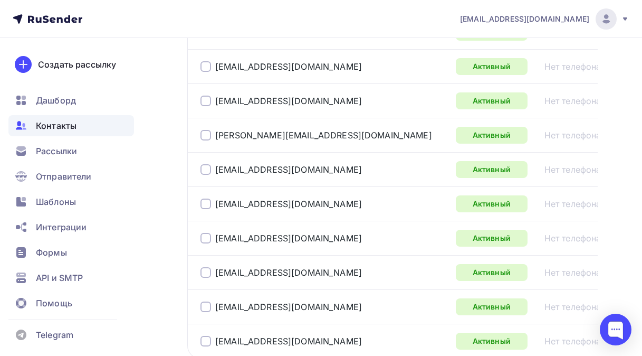
scroll to position [783, 0]
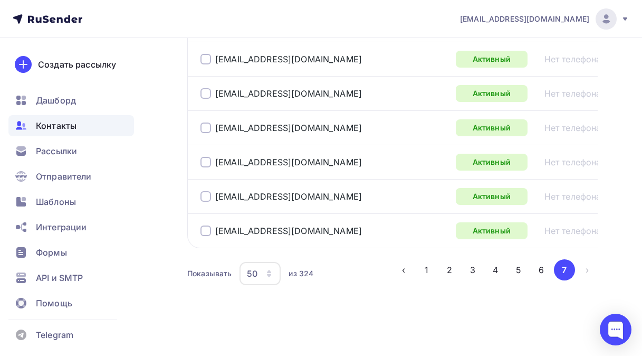
click at [587, 270] on li "›" at bounding box center [586, 269] width 23 height 21
click at [424, 267] on button "1" at bounding box center [426, 269] width 21 height 21
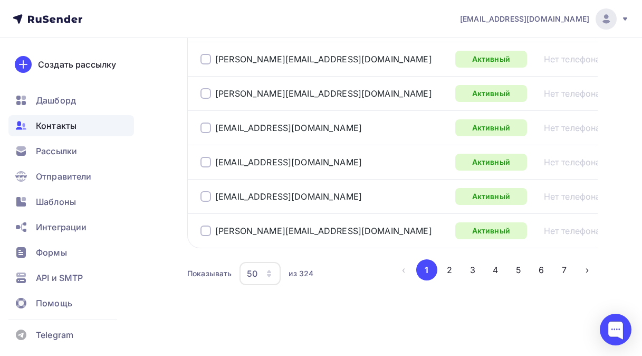
scroll to position [1675, 0]
click at [450, 267] on button "2" at bounding box center [449, 269] width 21 height 21
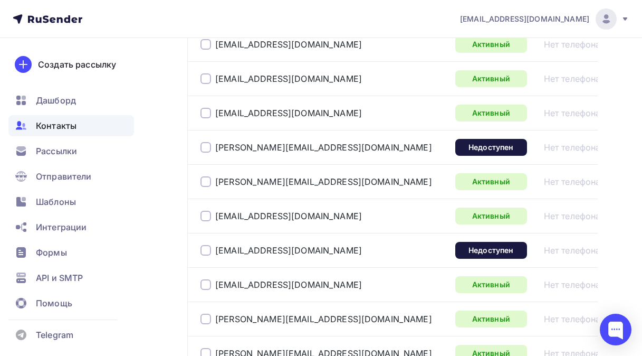
scroll to position [928, 0]
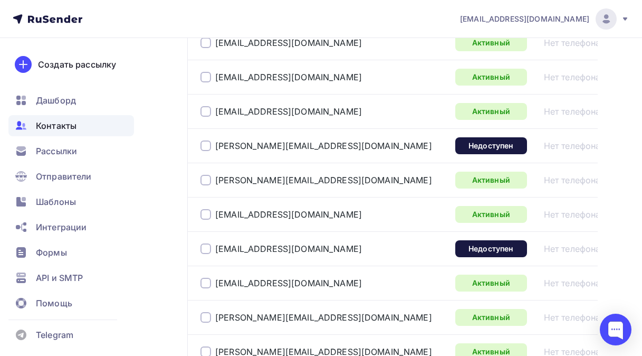
click at [204, 141] on div at bounding box center [206, 145] width 11 height 11
click at [206, 248] on div at bounding box center [206, 248] width 11 height 11
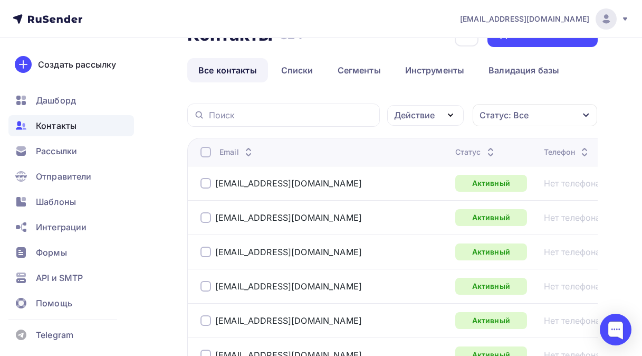
scroll to position [0, 0]
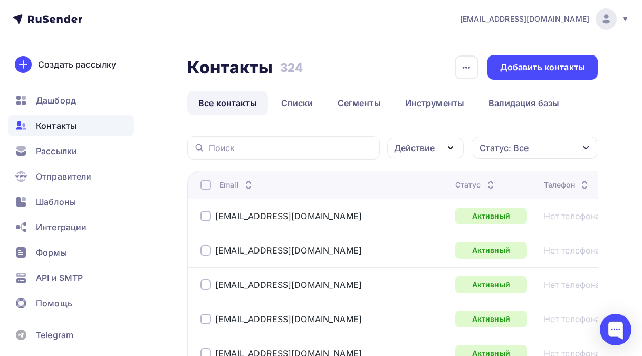
click at [455, 148] on icon "button" at bounding box center [450, 147] width 13 height 13
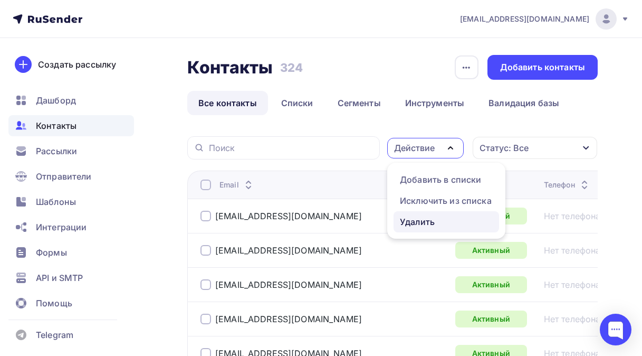
click at [411, 218] on div "Удалить" at bounding box center [417, 221] width 35 height 13
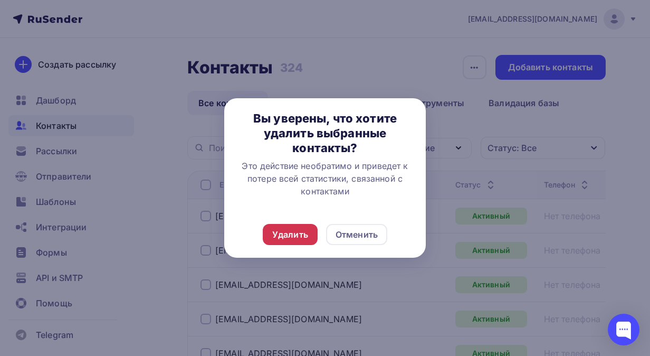
click at [291, 235] on div "Удалить" at bounding box center [290, 234] width 36 height 13
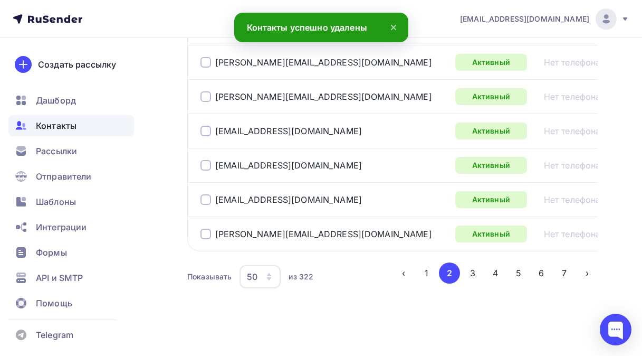
scroll to position [1675, 0]
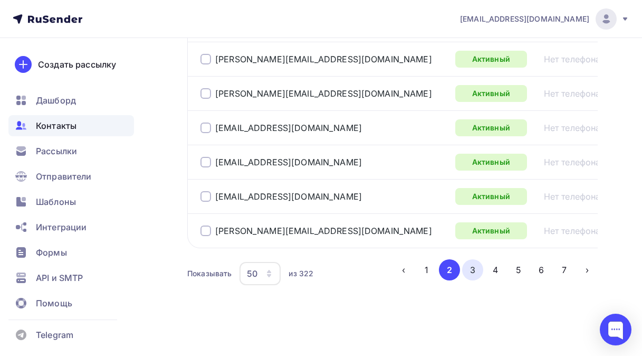
click at [470, 265] on button "3" at bounding box center [472, 269] width 21 height 21
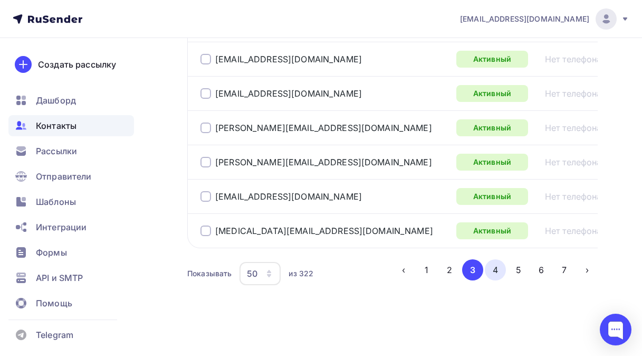
click at [498, 272] on button "4" at bounding box center [495, 269] width 21 height 21
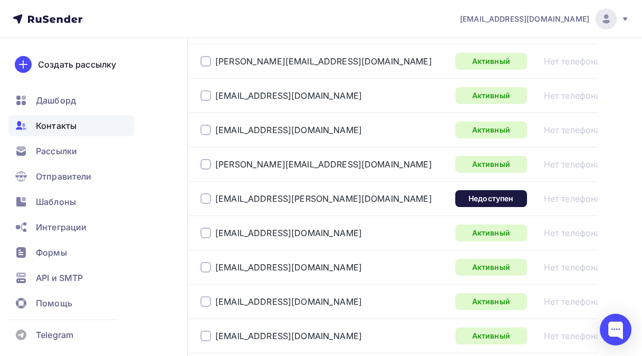
scroll to position [242, 0]
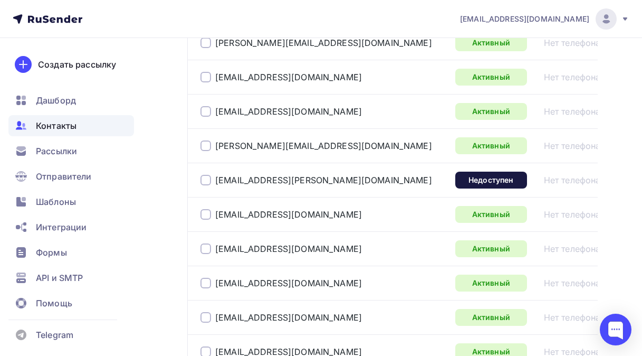
click at [204, 179] on div at bounding box center [206, 180] width 11 height 11
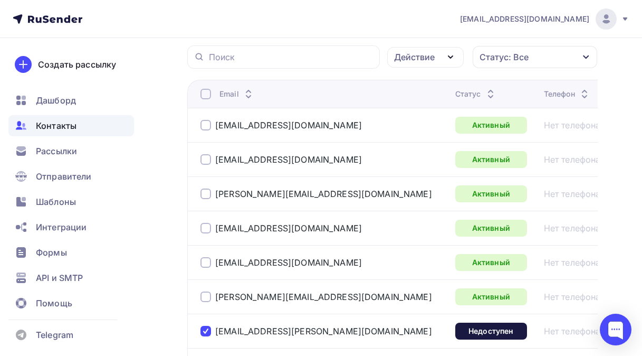
scroll to position [0, 0]
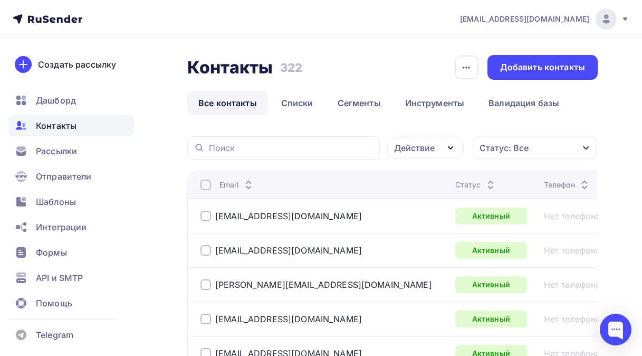
click at [455, 147] on icon "button" at bounding box center [450, 147] width 13 height 13
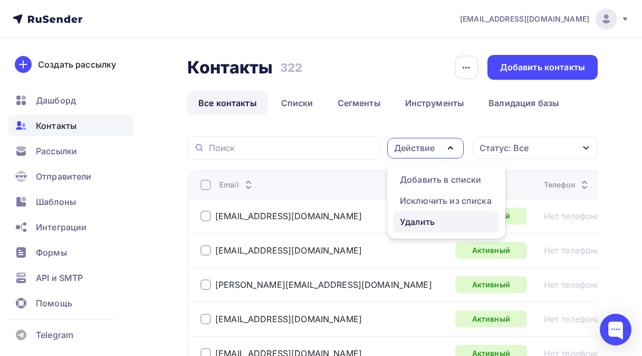
click at [412, 218] on div "Удалить" at bounding box center [417, 221] width 35 height 13
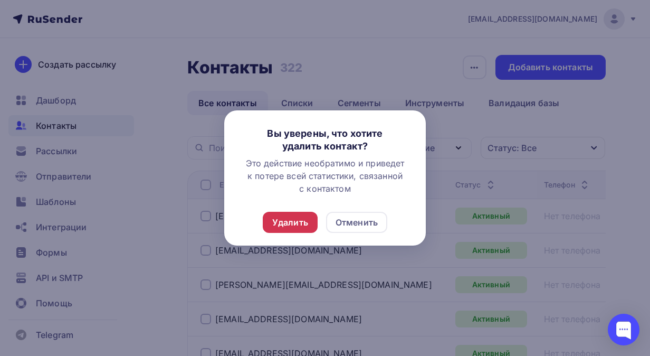
click at [296, 224] on div "Удалить" at bounding box center [290, 222] width 36 height 13
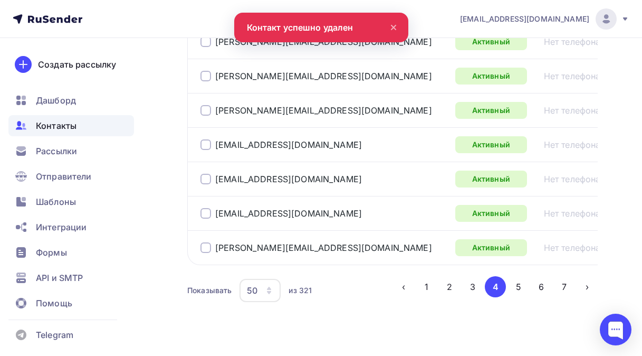
scroll to position [1675, 0]
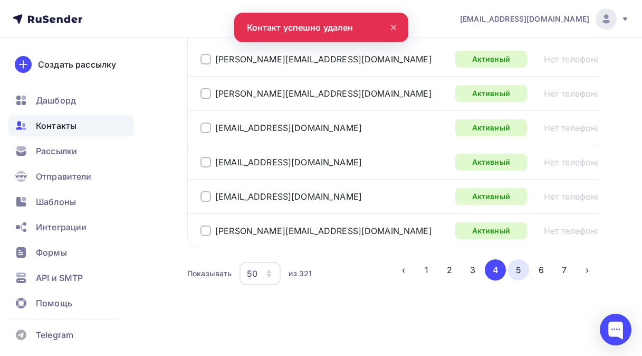
click at [519, 269] on button "5" at bounding box center [518, 269] width 21 height 21
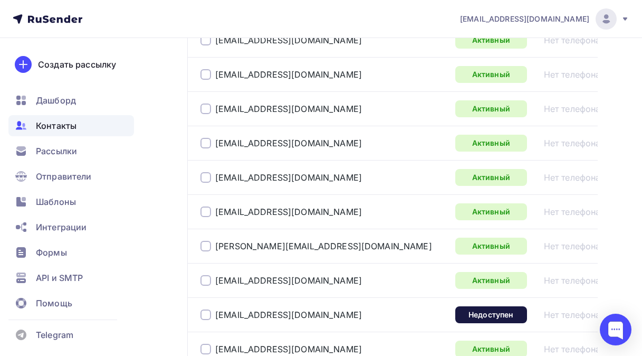
scroll to position [1244, 0]
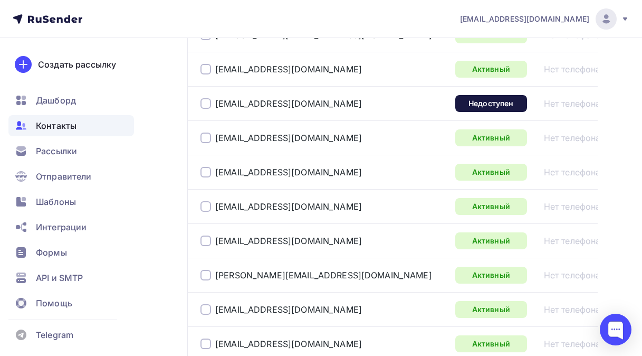
click at [206, 104] on div at bounding box center [206, 103] width 11 height 11
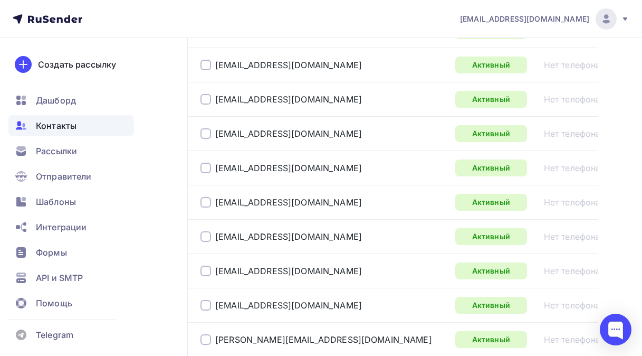
scroll to position [0, 0]
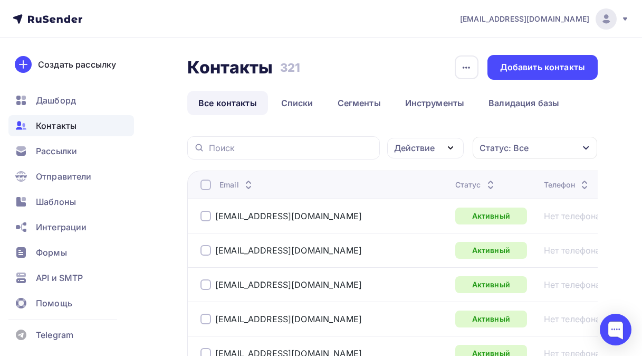
click at [450, 145] on icon "button" at bounding box center [450, 147] width 13 height 13
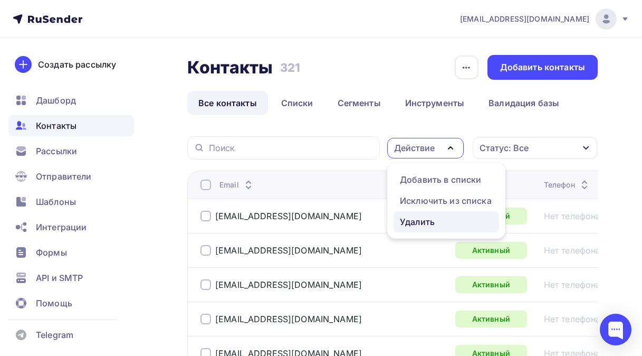
click at [407, 218] on div "Удалить" at bounding box center [417, 221] width 35 height 13
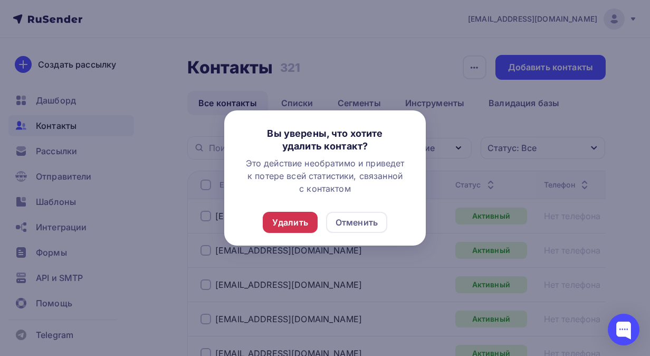
click at [296, 224] on div "Удалить" at bounding box center [290, 222] width 36 height 13
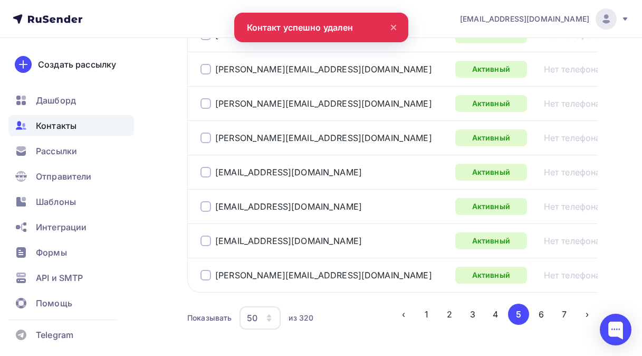
scroll to position [1675, 0]
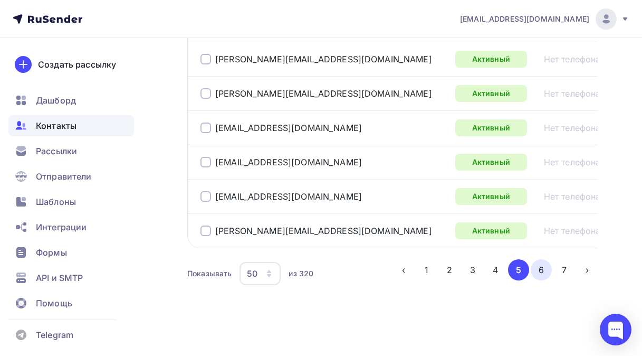
click at [542, 265] on button "6" at bounding box center [541, 269] width 21 height 21
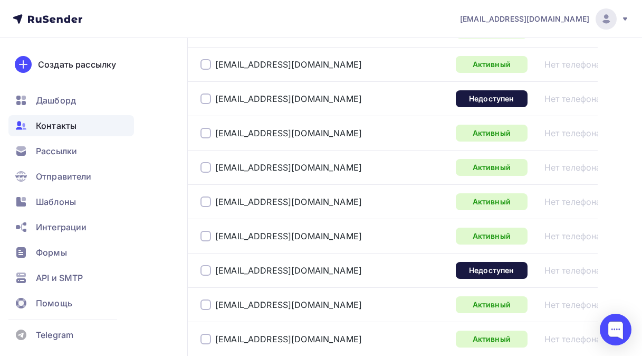
scroll to position [1403, 0]
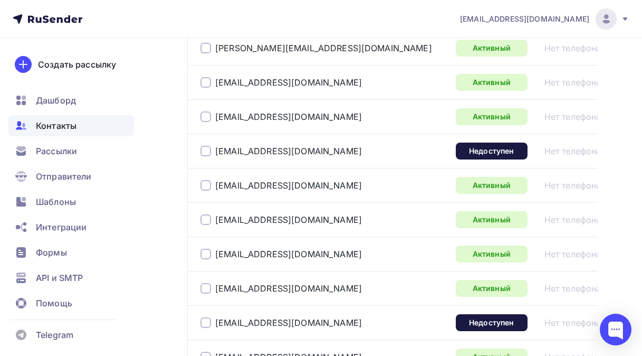
click at [207, 151] on div at bounding box center [206, 151] width 11 height 11
click at [204, 323] on div at bounding box center [206, 322] width 11 height 11
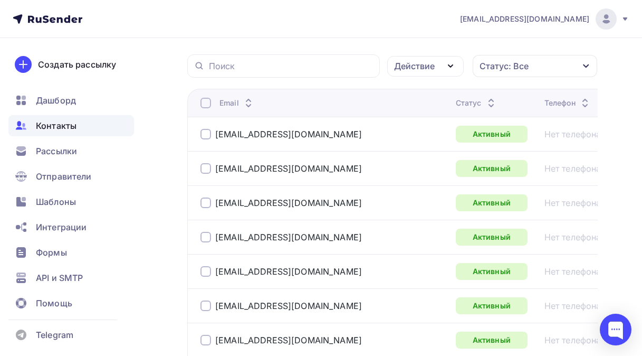
scroll to position [61, 0]
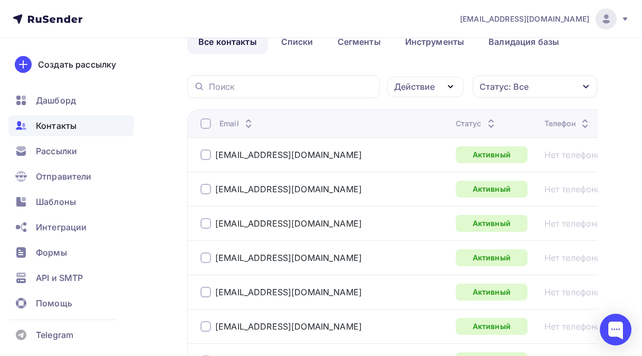
click at [451, 87] on icon "button" at bounding box center [451, 86] width 4 height 2
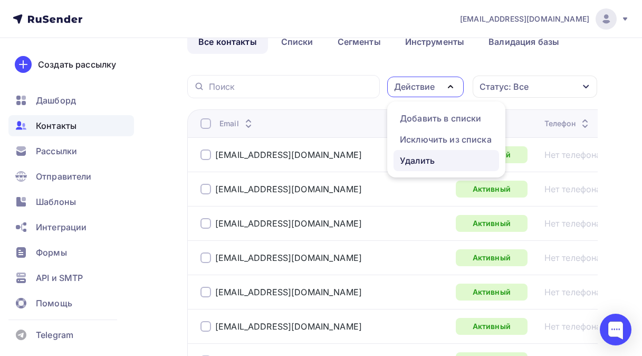
click at [423, 160] on div "Удалить" at bounding box center [417, 160] width 35 height 13
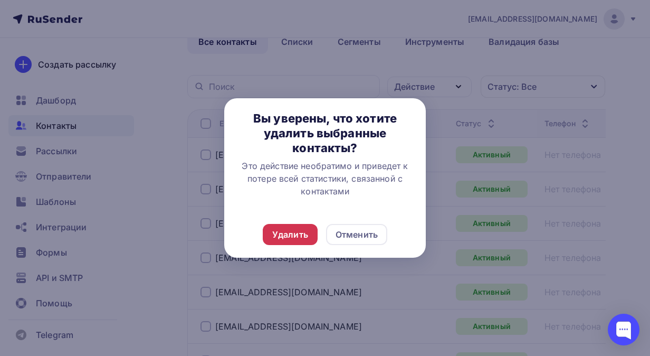
click at [277, 230] on div "Удалить" at bounding box center [290, 234] width 36 height 13
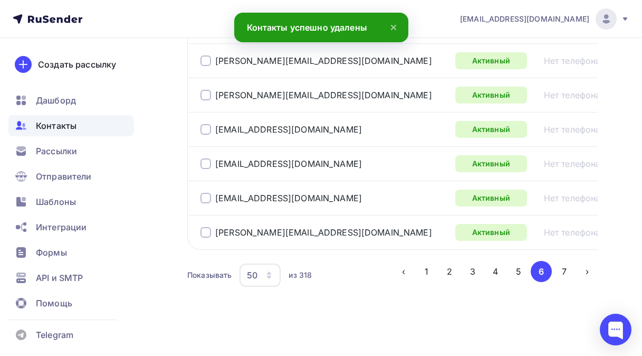
scroll to position [1675, 0]
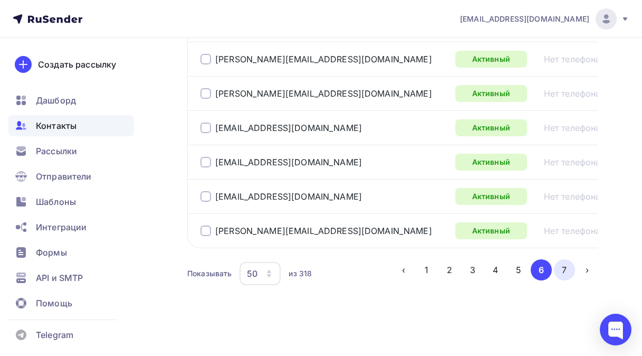
click at [565, 270] on button "7" at bounding box center [564, 269] width 21 height 21
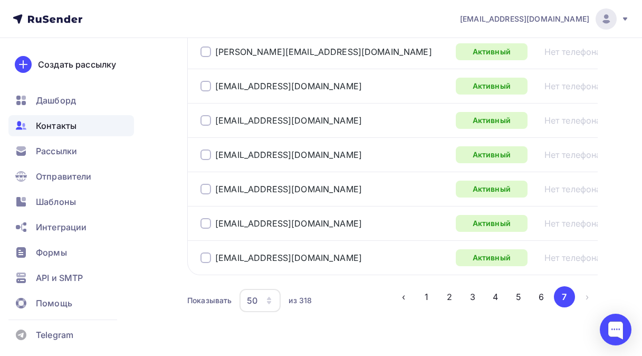
scroll to position [577, 0]
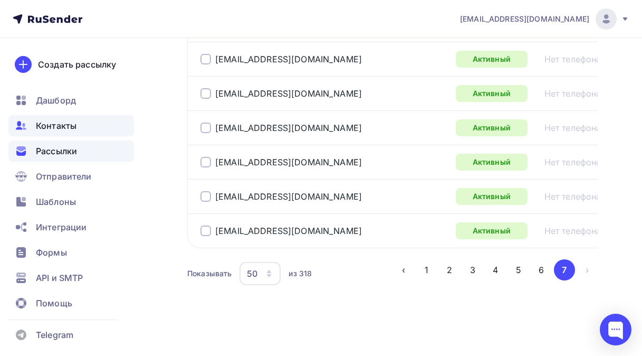
click at [85, 151] on div "Рассылки" at bounding box center [71, 150] width 126 height 21
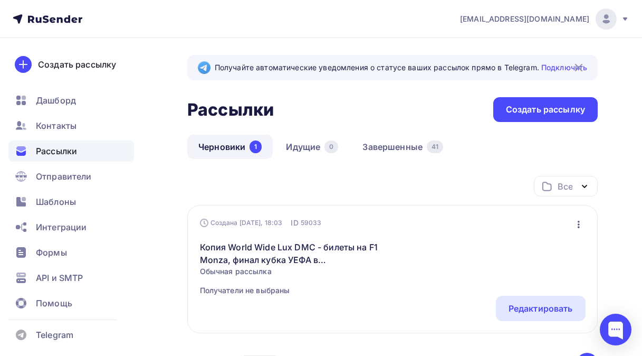
click at [215, 148] on link "Черновики 1" at bounding box center [229, 147] width 85 height 24
click at [545, 311] on div "Редактировать" at bounding box center [541, 308] width 64 height 13
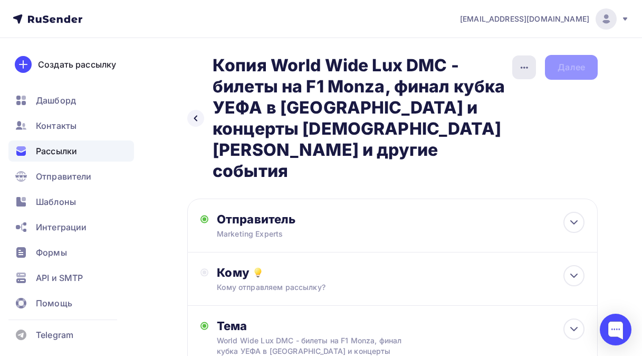
click at [521, 69] on icon "button" at bounding box center [524, 67] width 13 height 13
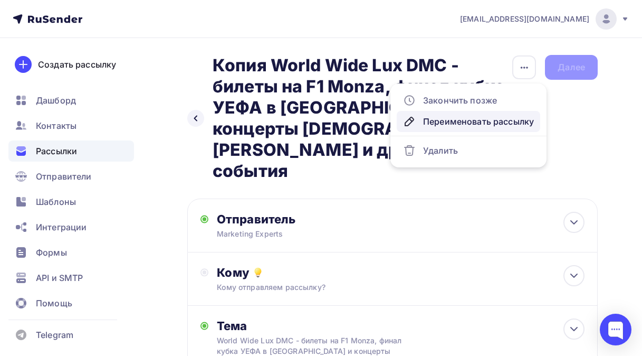
click at [449, 120] on div "Переименовать рассылку" at bounding box center [468, 121] width 131 height 13
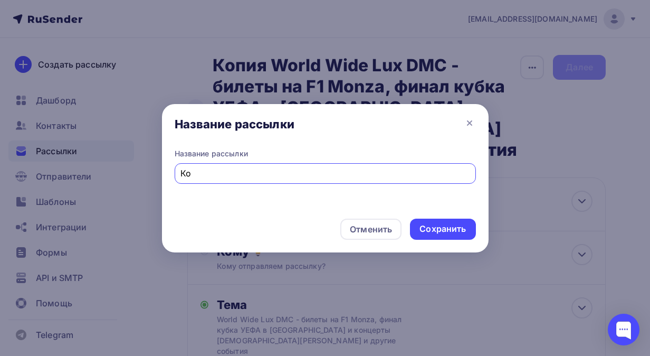
type input "[PERSON_NAME]"
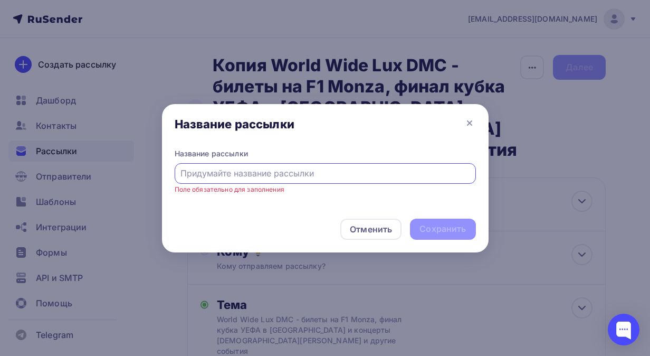
click at [183, 173] on input "text" at bounding box center [324, 173] width 289 height 13
paste input "World Wide Lux DMC - повышенная комиссия на топовые отели [GEOGRAPHIC_DATA], эк…"
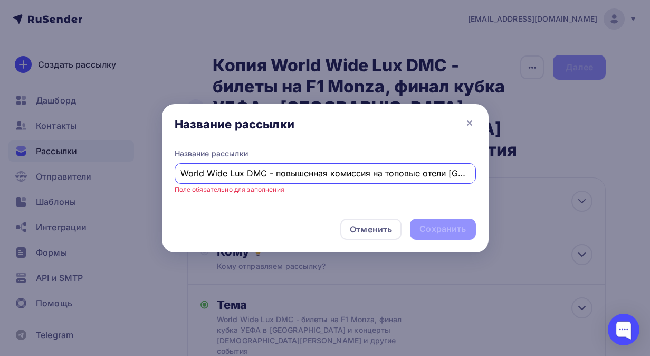
scroll to position [0, 255]
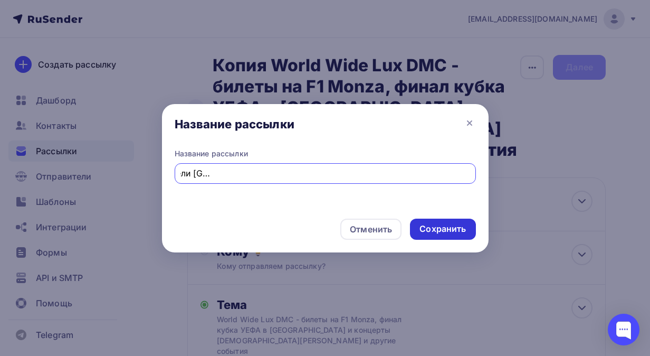
type input "World Wide Lux DMC - повышенная комиссия на топовые отели [GEOGRAPHIC_DATA], эк…"
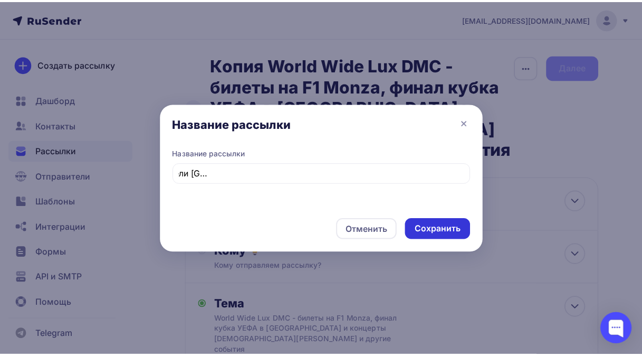
scroll to position [0, 0]
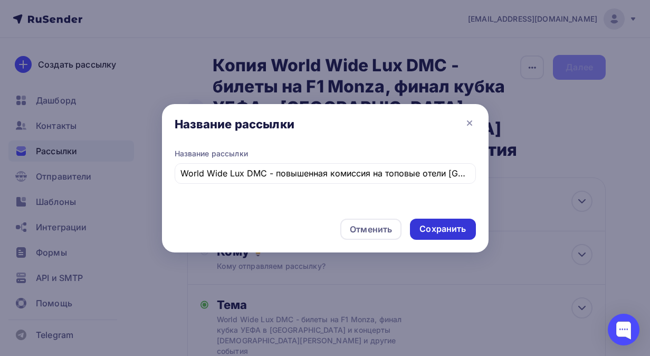
click at [438, 226] on div "Сохранить" at bounding box center [443, 229] width 46 height 12
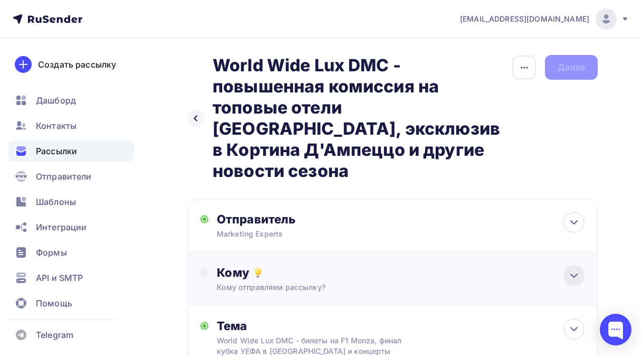
click at [570, 269] on icon at bounding box center [574, 275] width 13 height 13
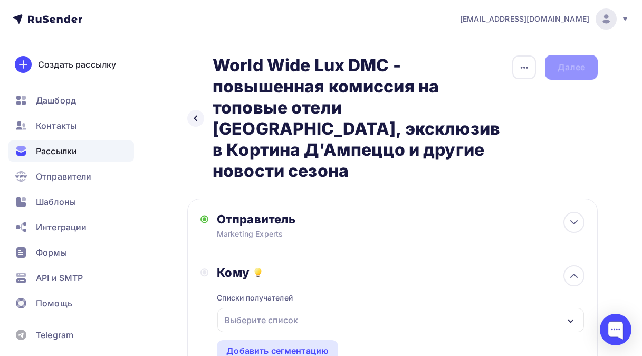
click at [573, 319] on icon "button" at bounding box center [571, 321] width 6 height 4
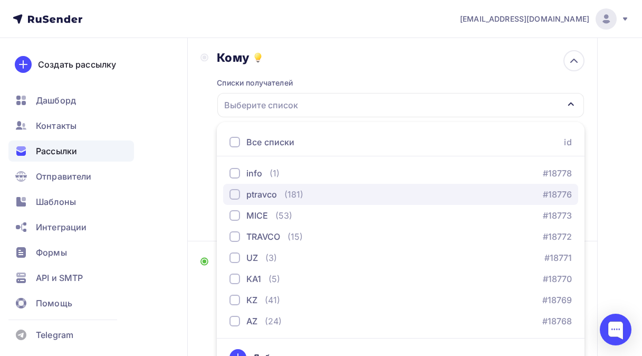
click at [237, 189] on div "button" at bounding box center [235, 194] width 11 height 11
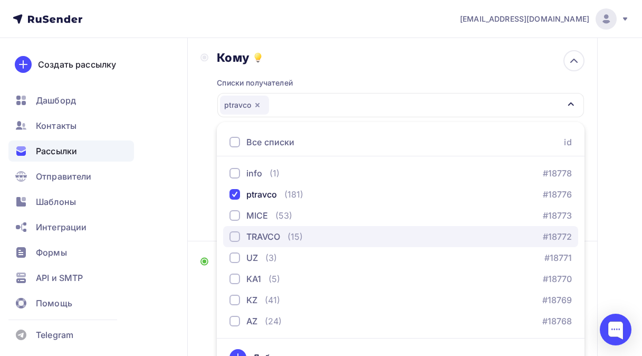
click at [235, 231] on div "button" at bounding box center [235, 236] width 11 height 11
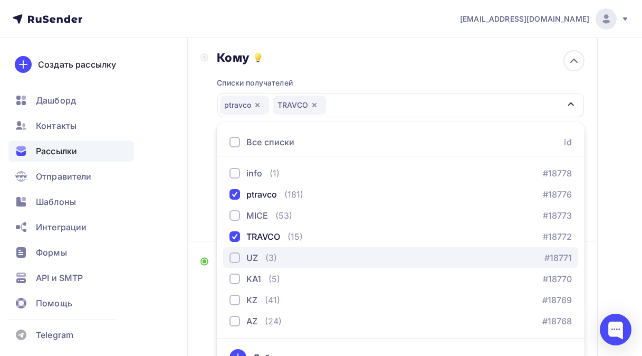
click at [237, 252] on div "button" at bounding box center [235, 257] width 11 height 11
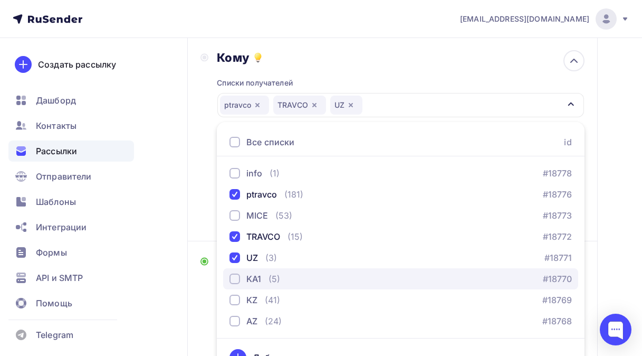
click at [235, 273] on div "button" at bounding box center [235, 278] width 11 height 11
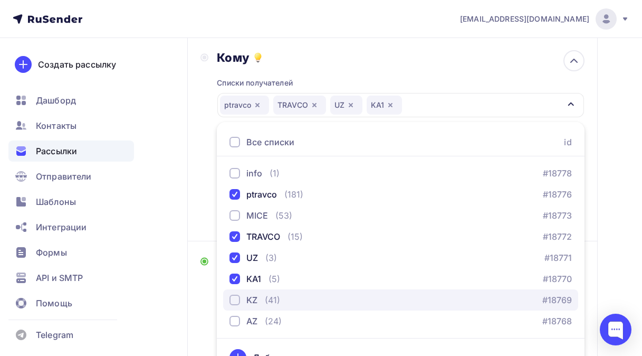
click at [236, 294] on div "button" at bounding box center [235, 299] width 11 height 11
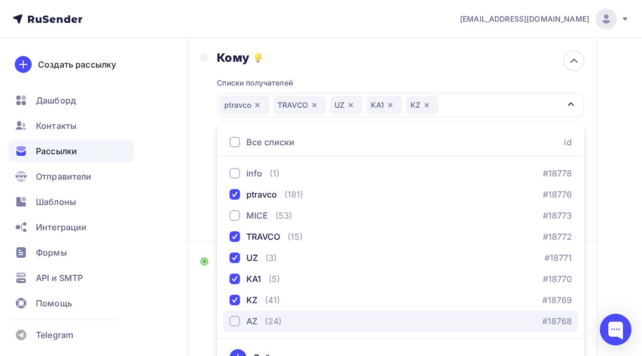
click at [237, 316] on div "button" at bounding box center [235, 321] width 11 height 11
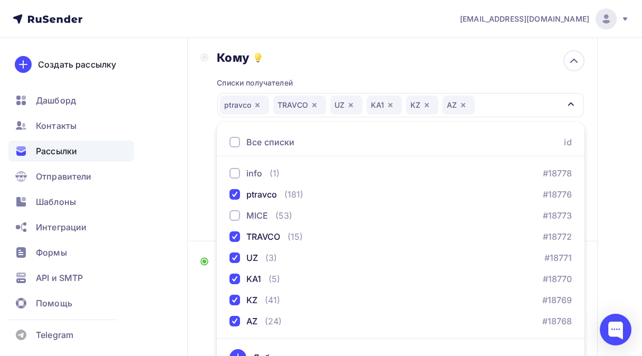
click at [169, 286] on div "Назад World Wide Lux DMC - повышенная комиссия на топовые отели [GEOGRAPHIC_DAT…" at bounding box center [321, 273] width 642 height 900
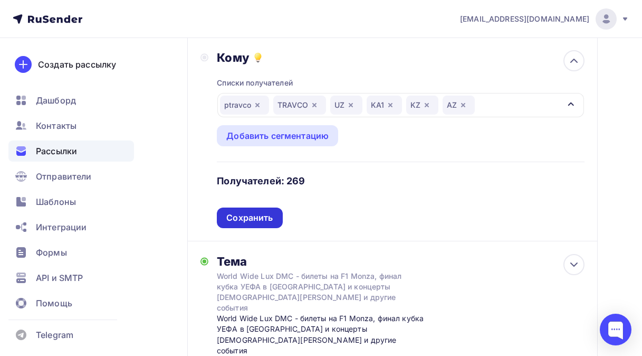
click at [244, 212] on div "Сохранить" at bounding box center [249, 218] width 46 height 12
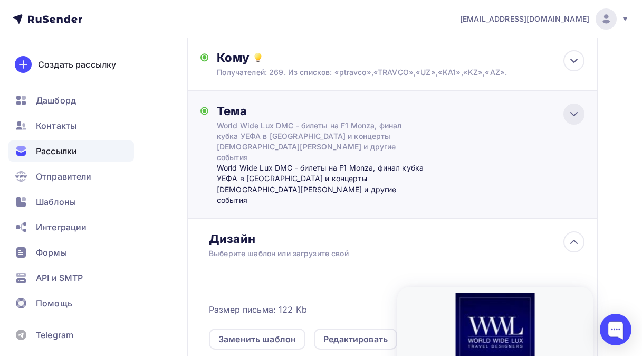
click at [576, 112] on icon at bounding box center [574, 113] width 6 height 3
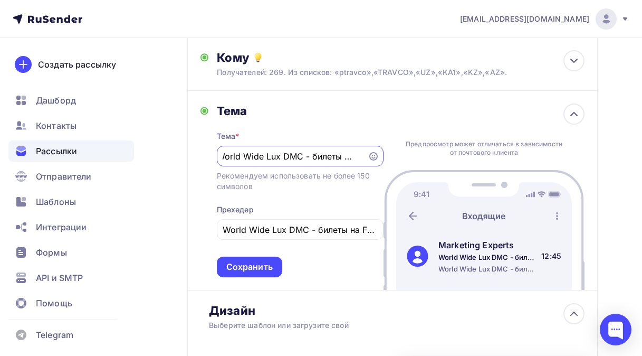
scroll to position [0, 0]
type input "W"
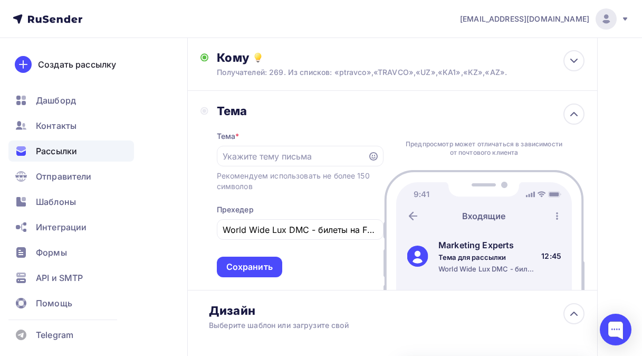
drag, startPoint x: 223, startPoint y: 133, endPoint x: 202, endPoint y: 147, distance: 25.5
click at [200, 149] on div "Тема Тема * Рекомендуем использовать не более 150 символов Прехедер World Wide …" at bounding box center [392, 190] width 411 height 199
click at [228, 150] on input "text" at bounding box center [292, 156] width 139 height 13
paste input "World Wide Lux DMC - повышенная комиссия на топовые отели [GEOGRAPHIC_DATA], эк…"
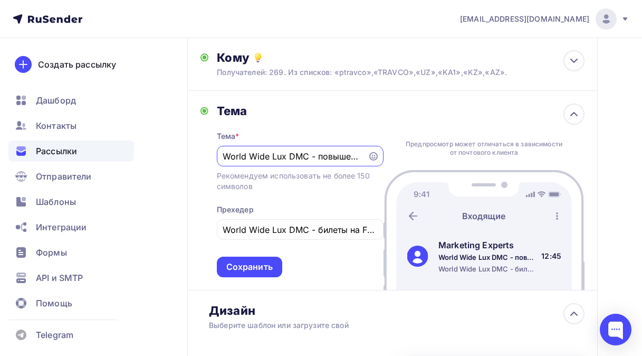
scroll to position [0, 406]
type input "World Wide Lux DMC - повышенная комиссия на топовые отели [GEOGRAPHIC_DATA], эк…"
drag, startPoint x: 359, startPoint y: 214, endPoint x: 210, endPoint y: 225, distance: 149.3
click at [210, 225] on div "Тема Тема * World Wide Lux DMC - повышенная комиссия на топовые отели [GEOGRAPH…" at bounding box center [292, 190] width 183 height 174
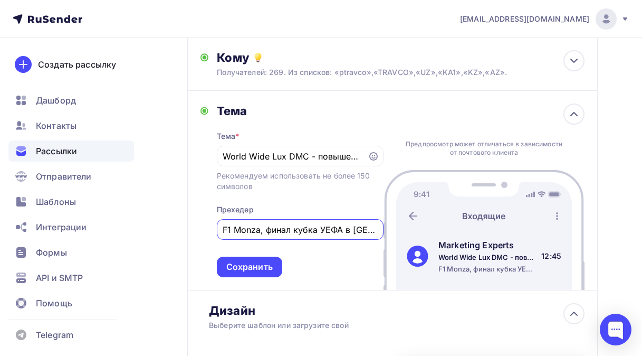
drag, startPoint x: 373, startPoint y: 211, endPoint x: 207, endPoint y: 214, distance: 166.3
click at [207, 214] on div "Тема Тема * World Wide Lux DMC - повышенная комиссия на топовые отели [GEOGRAPH…" at bounding box center [292, 190] width 183 height 174
drag, startPoint x: 375, startPoint y: 210, endPoint x: 218, endPoint y: 214, distance: 156.3
click at [218, 219] on div "е и концерты [DEMOGRAPHIC_DATA][PERSON_NAME] и другие события" at bounding box center [300, 229] width 167 height 21
type input "бытия"
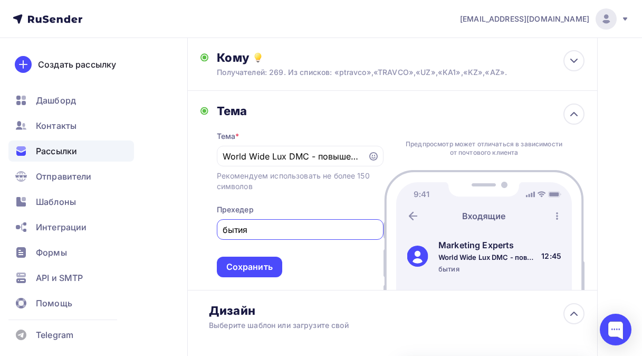
drag, startPoint x: 259, startPoint y: 211, endPoint x: 215, endPoint y: 213, distance: 43.8
click at [215, 213] on div "Тема Тема * World Wide Lux DMC - повышенная комиссия на топовые отели [GEOGRAPH…" at bounding box center [292, 190] width 183 height 174
click at [227, 223] on input "text" at bounding box center [300, 229] width 155 height 13
paste input "World Wide Lux DMC - повышенная комиссия на топовые отели [GEOGRAPHIC_DATA], эк…"
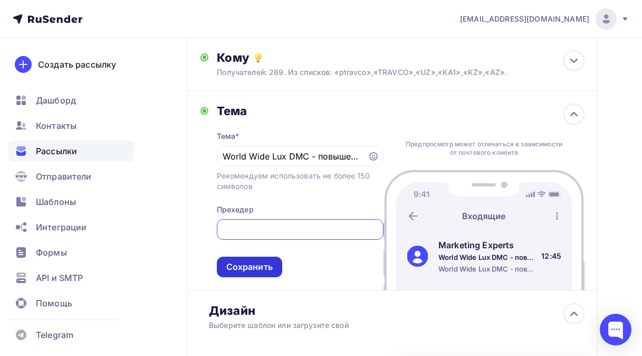
type input "World Wide Lux DMC - повышенная комиссия на топовые отели [GEOGRAPHIC_DATA], эк…"
click at [259, 261] on div "Сохранить" at bounding box center [249, 267] width 46 height 12
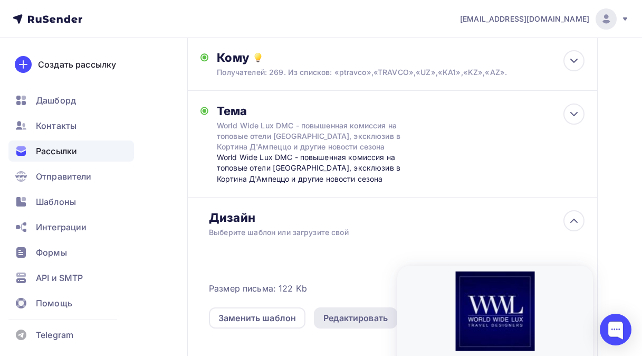
click at [344, 311] on div "Редактировать" at bounding box center [356, 317] width 64 height 13
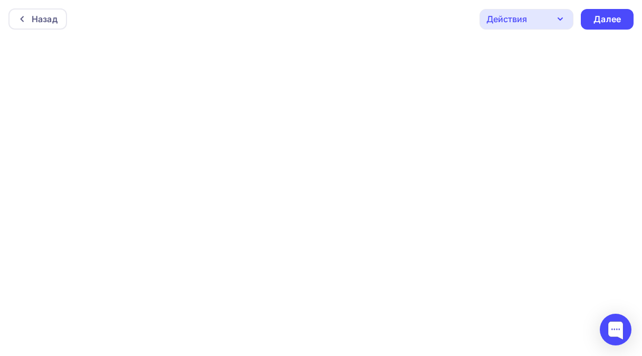
click at [559, 14] on icon "button" at bounding box center [560, 19] width 13 height 13
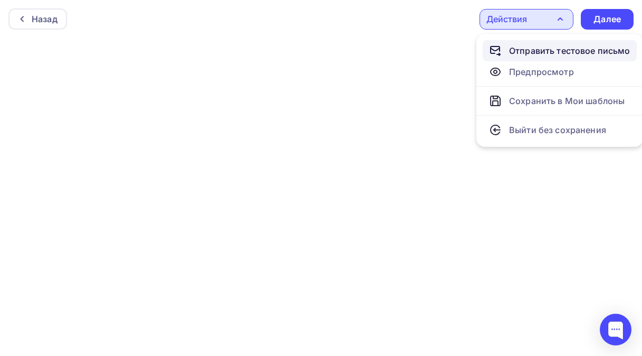
click at [534, 47] on div "Отправить тестовое письмо" at bounding box center [569, 50] width 121 height 13
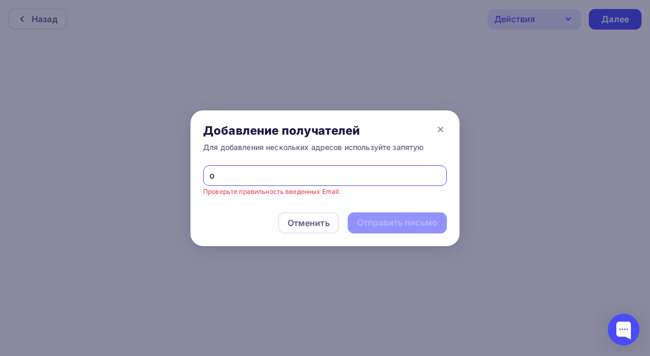
type input "[PERSON_NAME][EMAIL_ADDRESS][DOMAIN_NAME]"
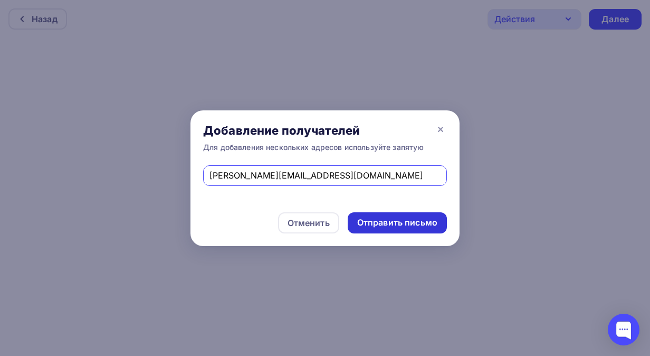
click at [375, 222] on div "Отправить письмо" at bounding box center [397, 222] width 80 height 12
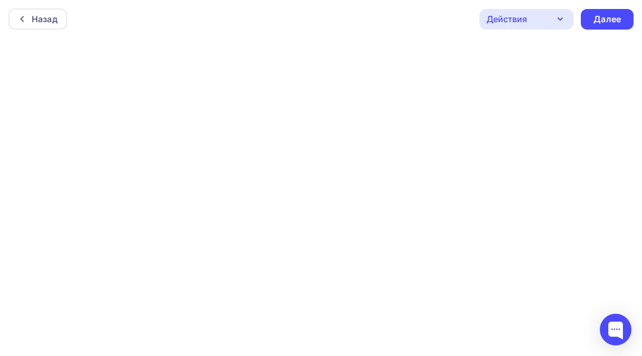
click at [563, 18] on icon "button" at bounding box center [560, 19] width 13 height 13
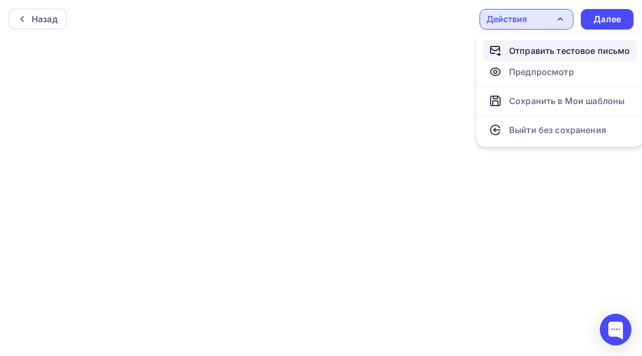
click at [526, 52] on div "Отправить тестовое письмо" at bounding box center [569, 50] width 121 height 13
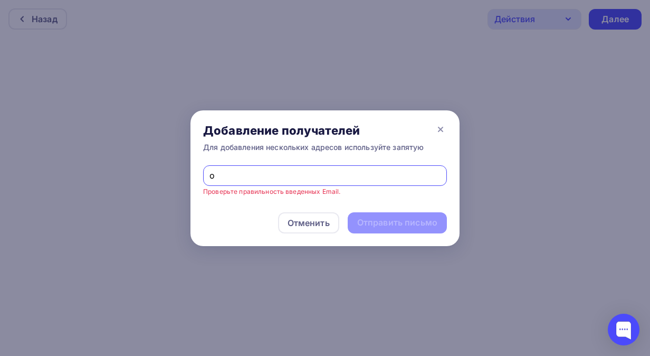
type input "[EMAIL_ADDRESS][DOMAIN_NAME]"
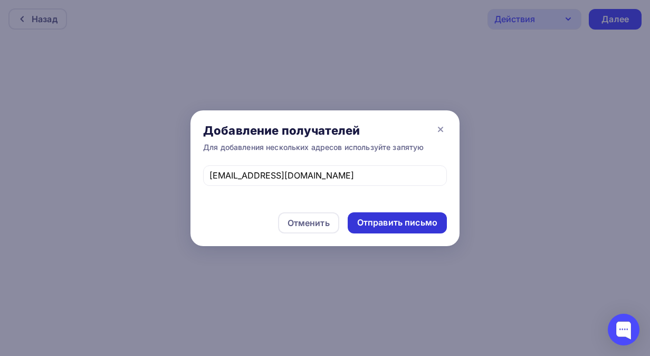
click at [388, 225] on div "Отправить письмо" at bounding box center [397, 222] width 80 height 12
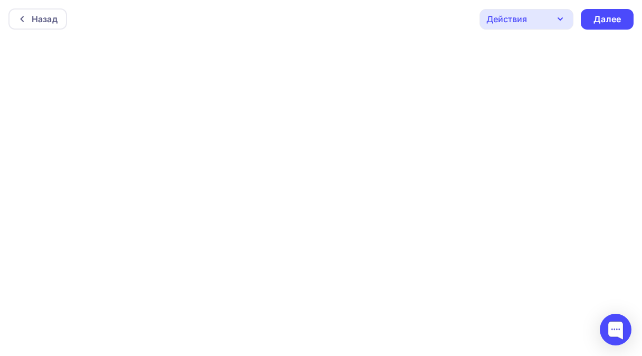
click at [564, 20] on icon "button" at bounding box center [560, 19] width 13 height 13
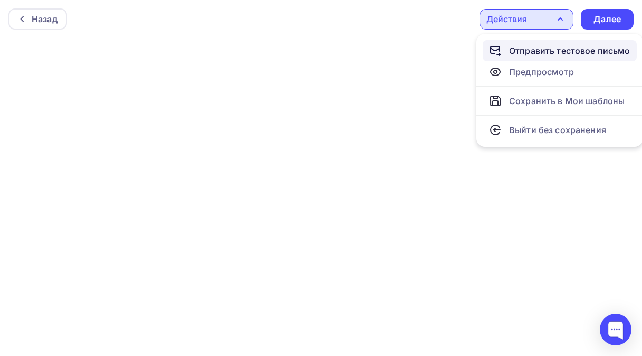
click at [528, 51] on div "Отправить тестовое письмо" at bounding box center [569, 50] width 121 height 13
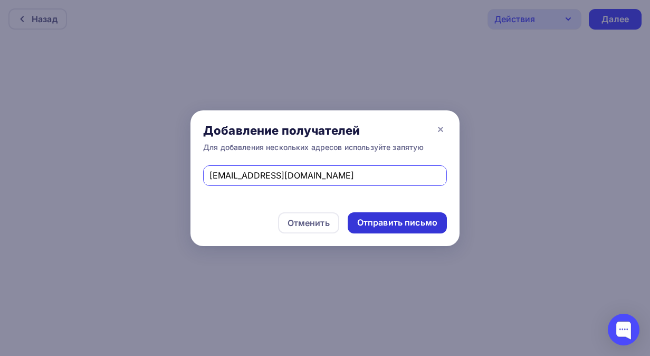
click at [378, 227] on div "Отправить письмо" at bounding box center [397, 222] width 80 height 12
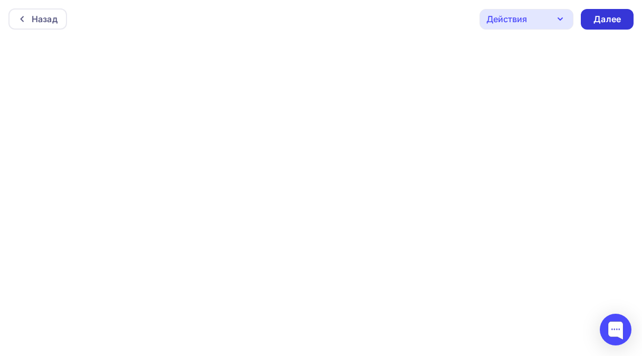
click at [610, 16] on div "Далее" at bounding box center [607, 19] width 27 height 12
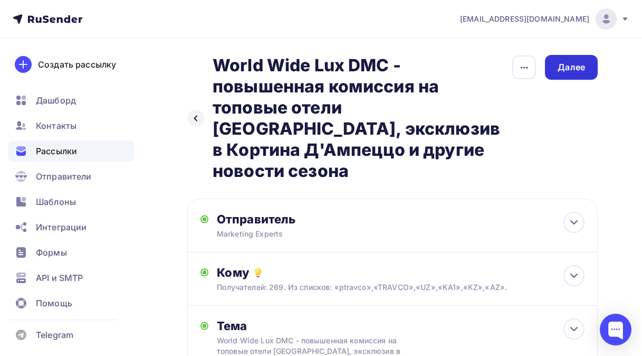
click at [569, 69] on div "Далее" at bounding box center [571, 67] width 27 height 12
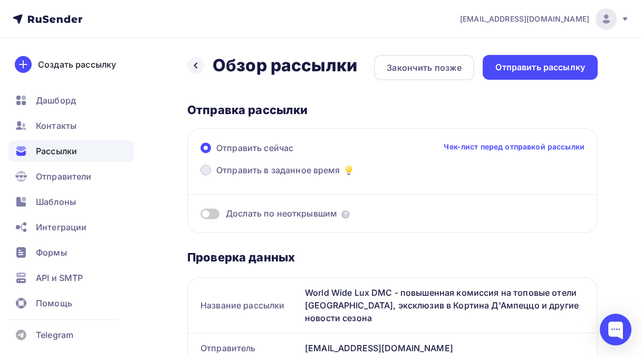
click at [207, 171] on span at bounding box center [206, 170] width 11 height 11
click at [216, 176] on input "Отправить в заданное время" at bounding box center [216, 176] width 0 height 0
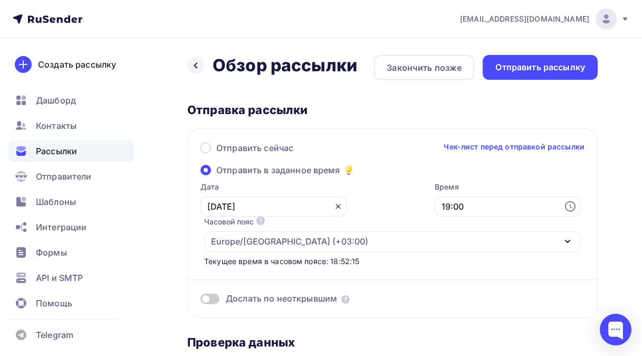
click at [334, 204] on icon at bounding box center [338, 206] width 8 height 8
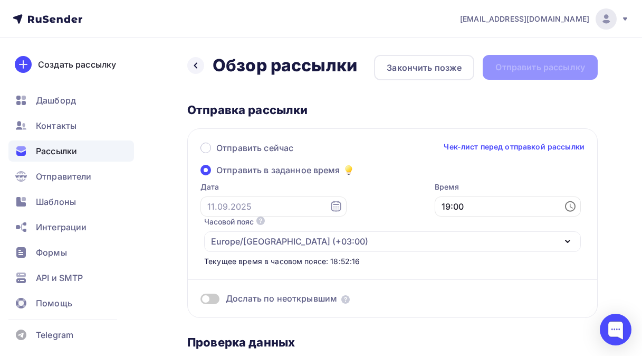
click at [331, 207] on icon at bounding box center [336, 206] width 10 height 11
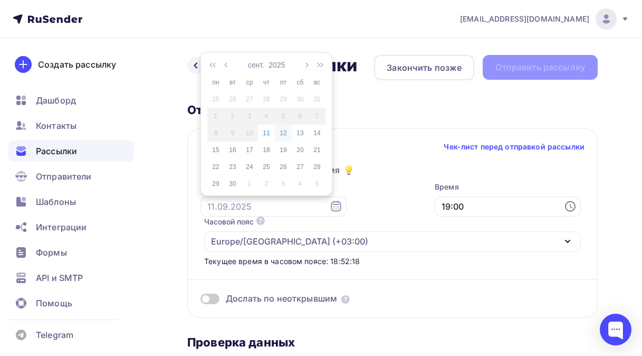
click at [283, 132] on div "12" at bounding box center [283, 132] width 17 height 9
type input "[DATE]"
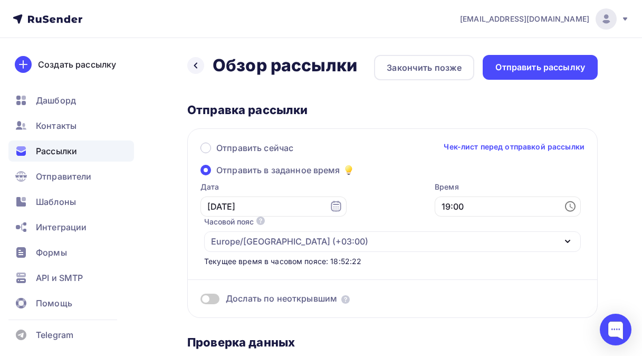
click at [570, 206] on icon at bounding box center [571, 206] width 3 height 5
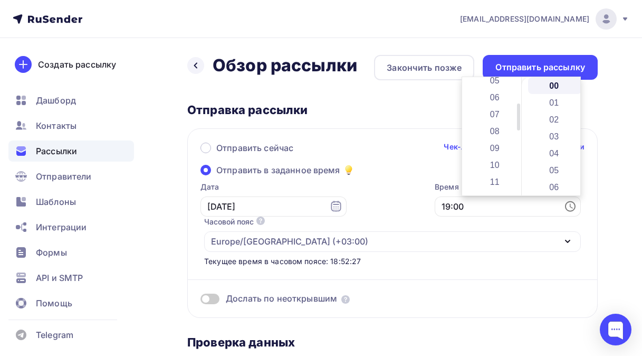
scroll to position [110, 0]
click at [491, 144] on li "10" at bounding box center [496, 144] width 54 height 17
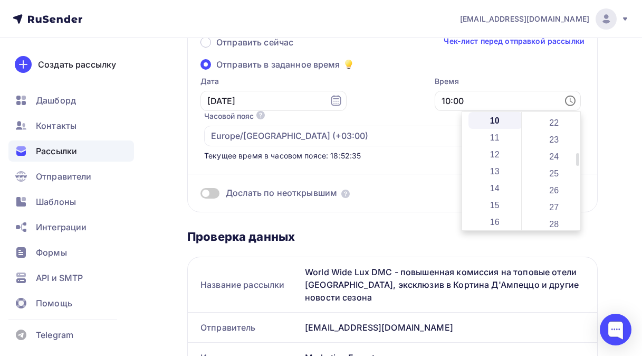
scroll to position [422, 0]
click at [549, 204] on li "30" at bounding box center [555, 204] width 54 height 17
type input "10:30"
click at [427, 233] on div "Проверка данных" at bounding box center [392, 236] width 411 height 15
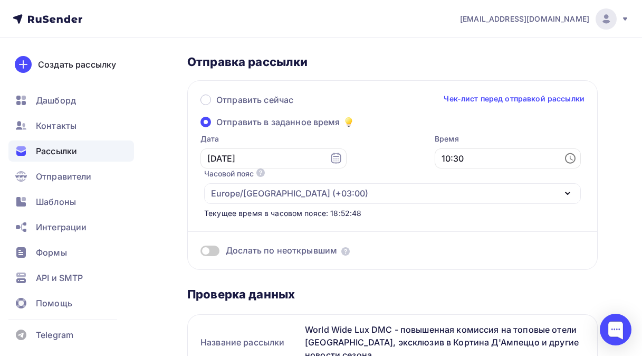
scroll to position [0, 0]
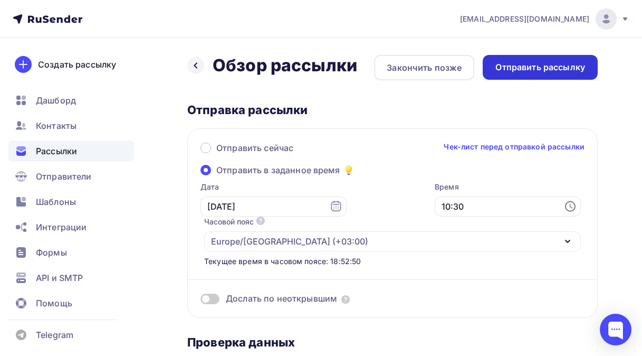
click at [529, 67] on div "Отправить рассылку" at bounding box center [541, 67] width 90 height 12
